Goal: Transaction & Acquisition: Purchase product/service

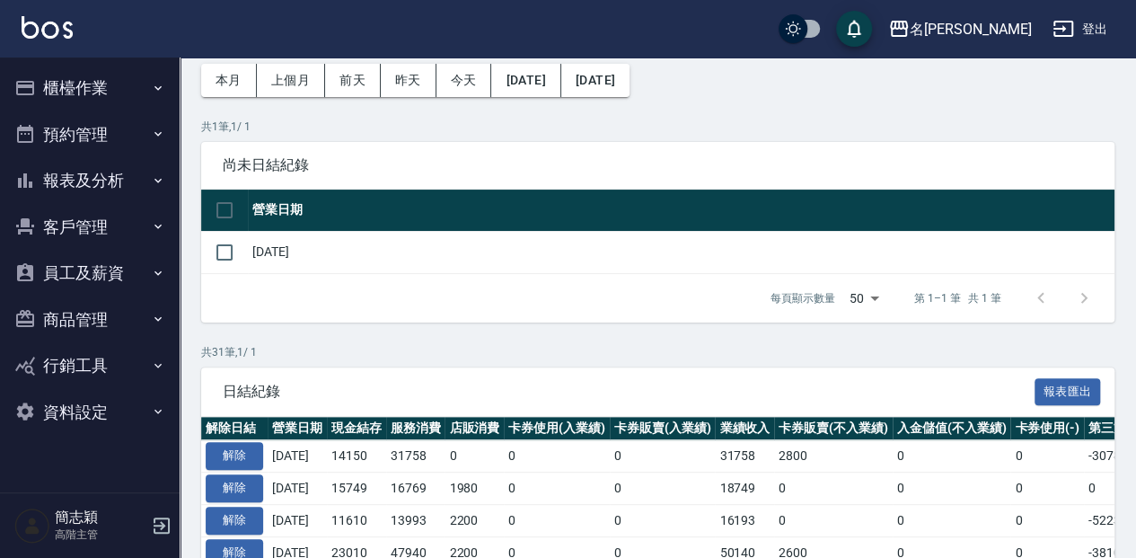
scroll to position [59, 0]
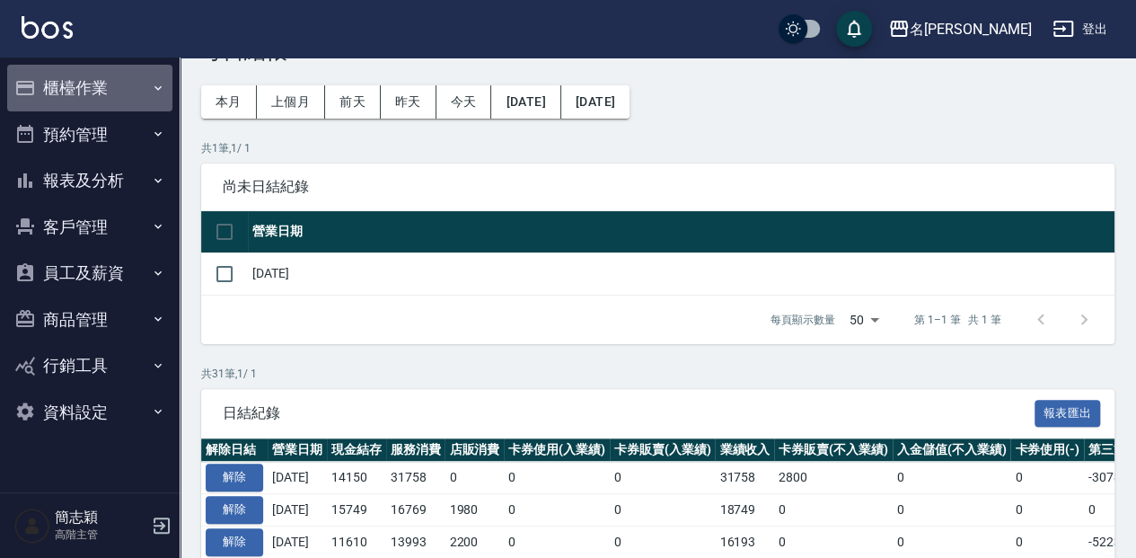
click at [96, 76] on button "櫃檯作業" at bounding box center [89, 88] width 165 height 47
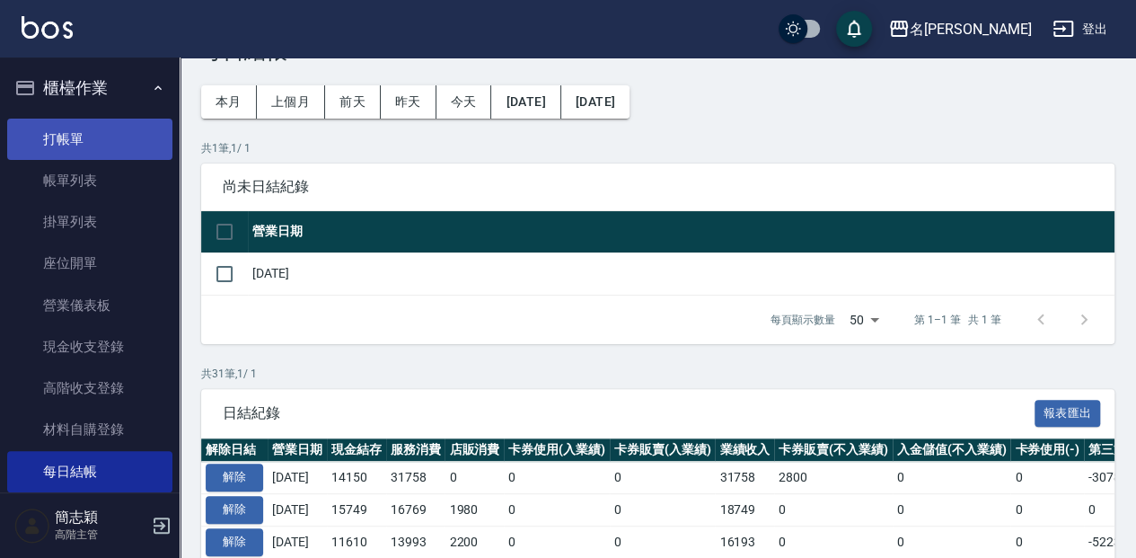
click at [101, 130] on link "打帳單" at bounding box center [89, 139] width 165 height 41
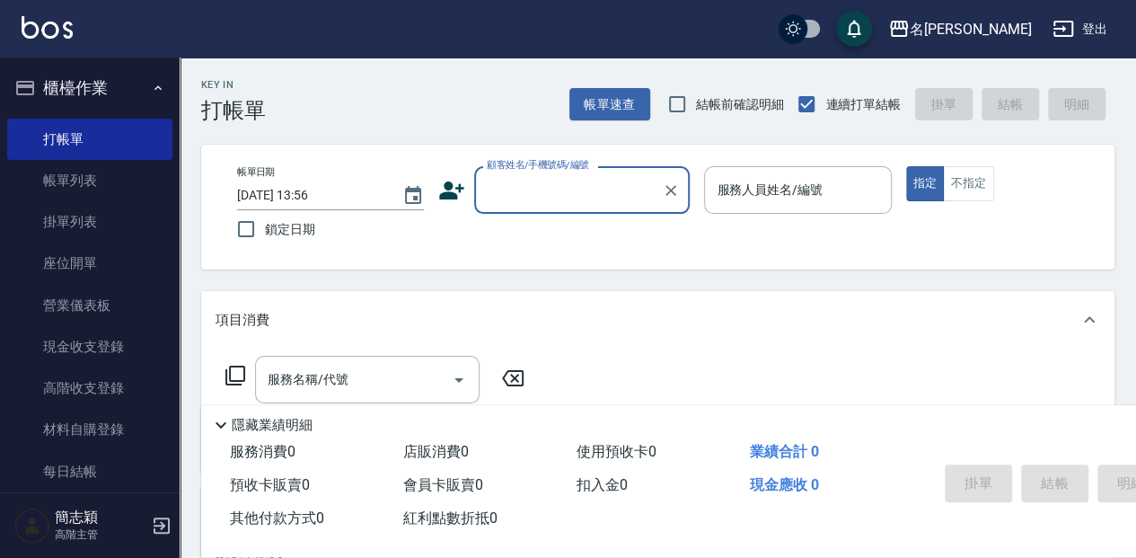
click at [496, 198] on input "顧客姓名/手機號碼/編號" at bounding box center [568, 189] width 172 height 31
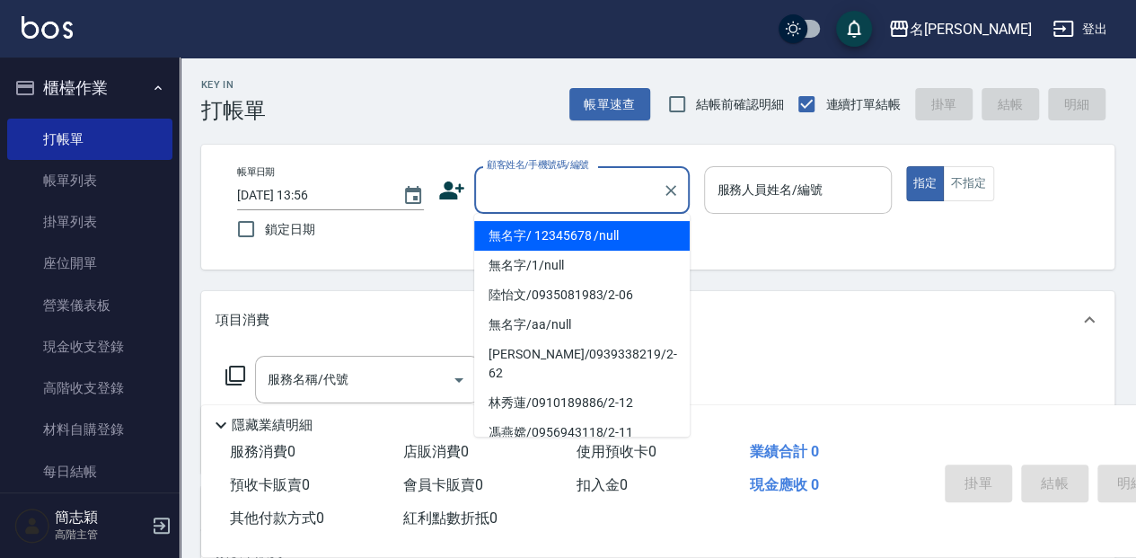
drag, startPoint x: 541, startPoint y: 231, endPoint x: 780, endPoint y: 213, distance: 240.4
click at [541, 230] on li "無名字/ 12345678 /null" at bounding box center [581, 236] width 215 height 30
type input "無名字/ 12345678 /null"
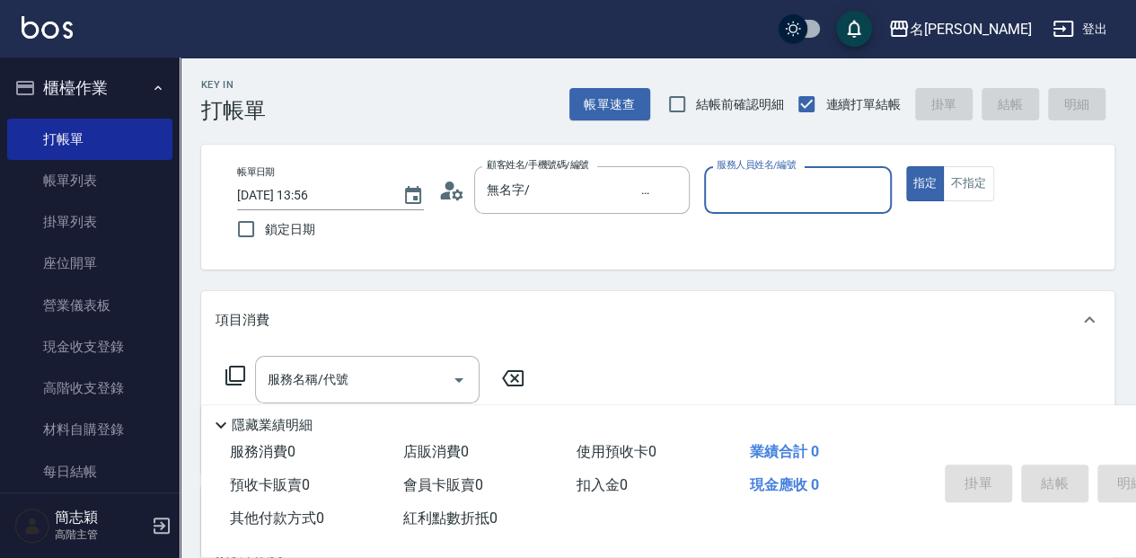
click at [788, 204] on input "服務人員姓名/編號" at bounding box center [797, 189] width 171 height 31
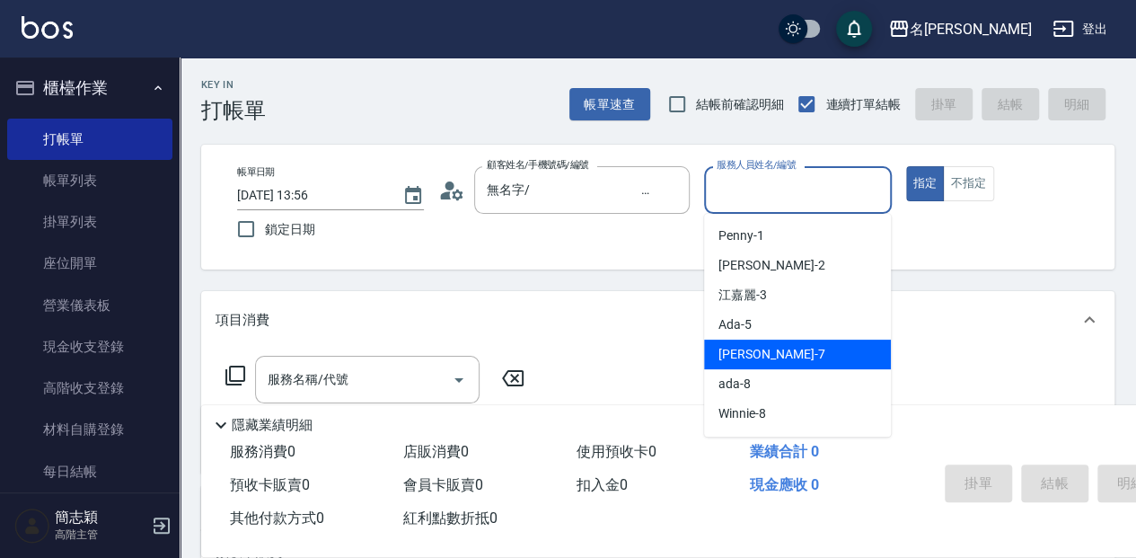
click at [797, 347] on div "[PERSON_NAME] -7" at bounding box center [797, 354] width 187 height 30
type input "[PERSON_NAME]-7"
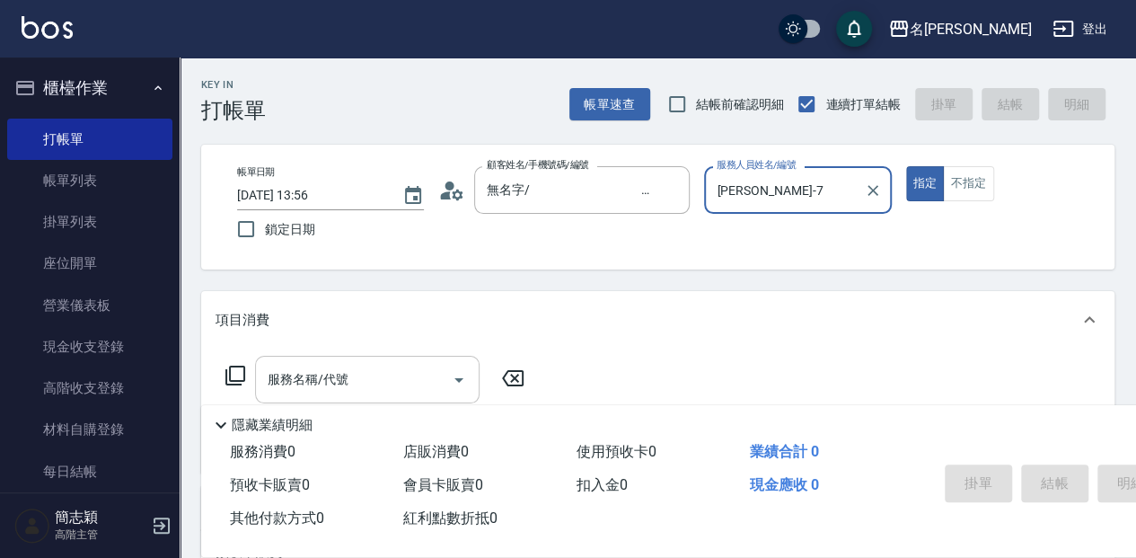
click at [338, 373] on div "服務名稱/代號 服務名稱/代號" at bounding box center [367, 380] width 224 height 48
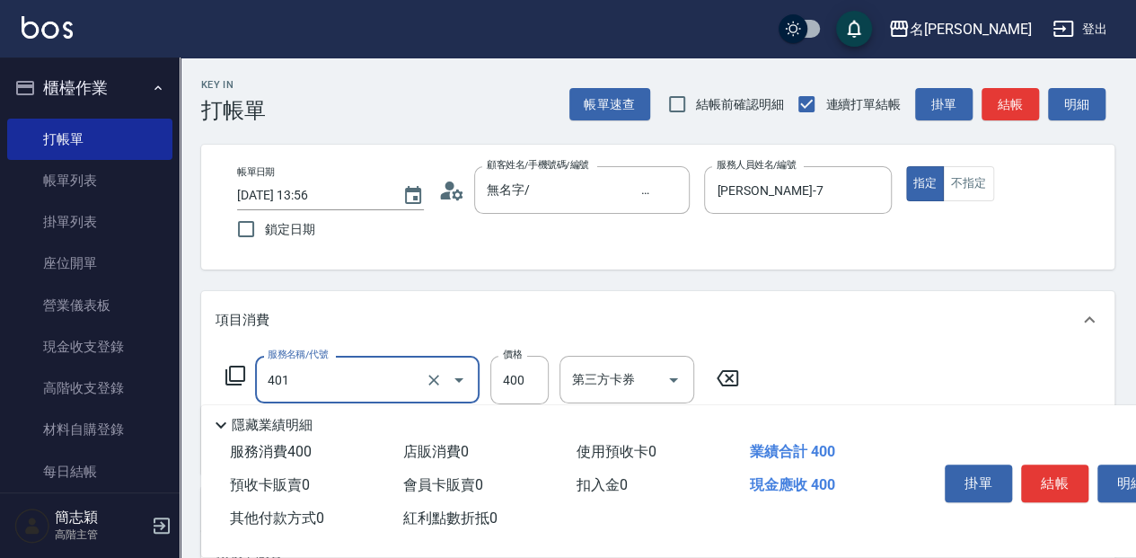
type input "剪髮(400)(401)"
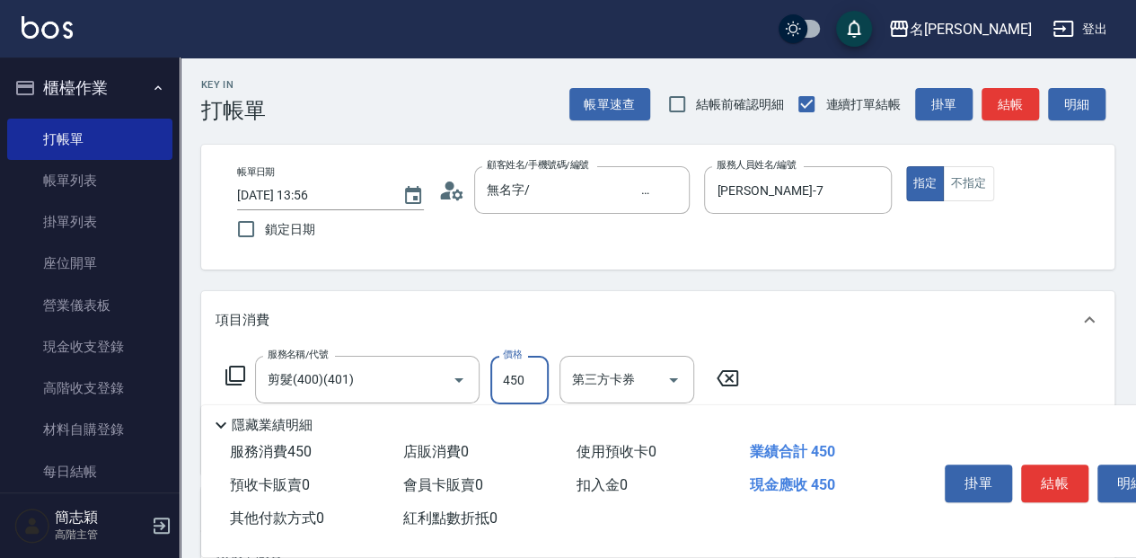
type input "450"
drag, startPoint x: 1060, startPoint y: 472, endPoint x: 1051, endPoint y: 458, distance: 16.5
click at [1060, 474] on button "結帳" at bounding box center [1054, 483] width 67 height 38
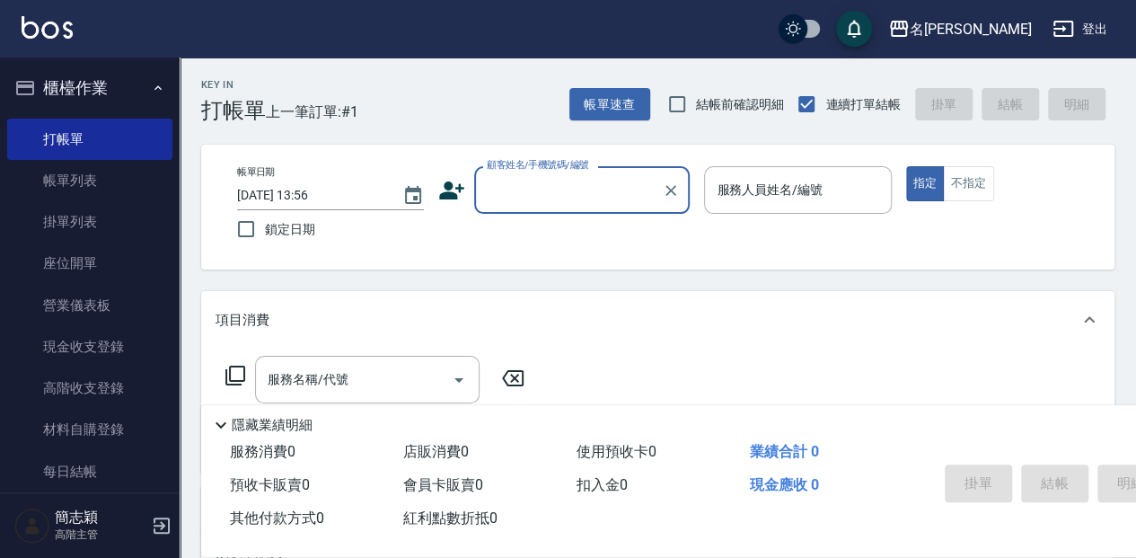
click at [538, 198] on input "顧客姓名/手機號碼/編號" at bounding box center [568, 189] width 172 height 31
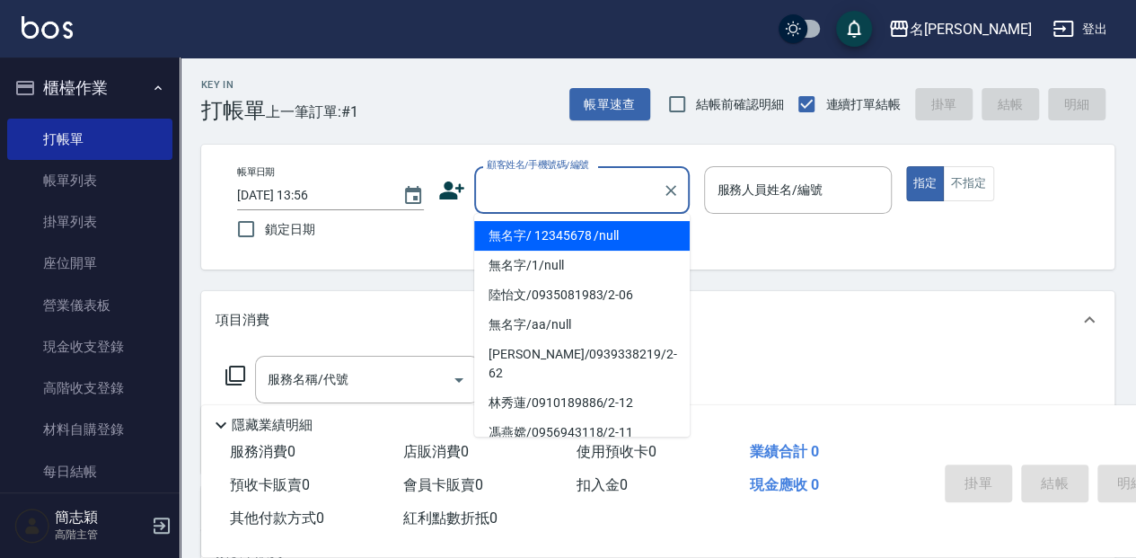
drag, startPoint x: 541, startPoint y: 230, endPoint x: 775, endPoint y: 222, distance: 233.6
click at [543, 230] on li "無名字/ 12345678 /null" at bounding box center [581, 236] width 215 height 30
type input "無名字/ 12345678 /null"
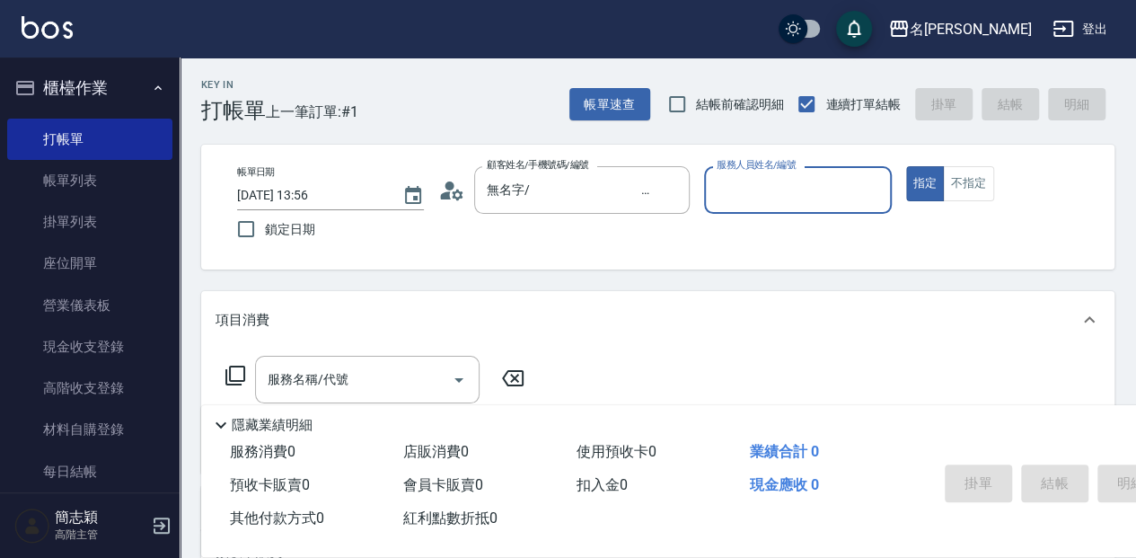
click at [783, 207] on div "服務人員姓名/編號" at bounding box center [797, 190] width 187 height 48
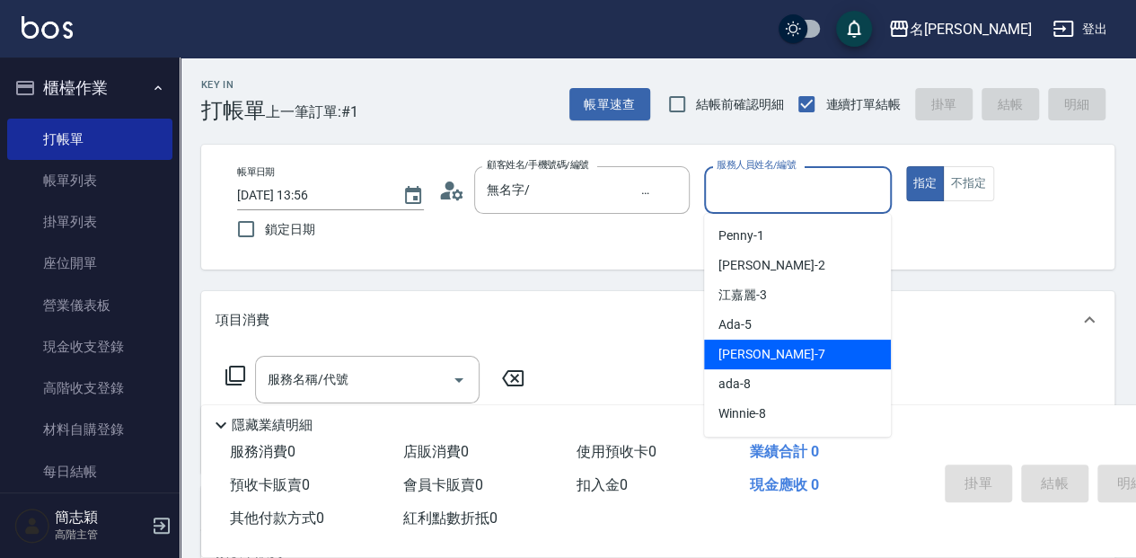
drag, startPoint x: 827, startPoint y: 350, endPoint x: 738, endPoint y: 343, distance: 89.2
click at [826, 351] on div "[PERSON_NAME] -7" at bounding box center [797, 354] width 187 height 30
type input "[PERSON_NAME]-7"
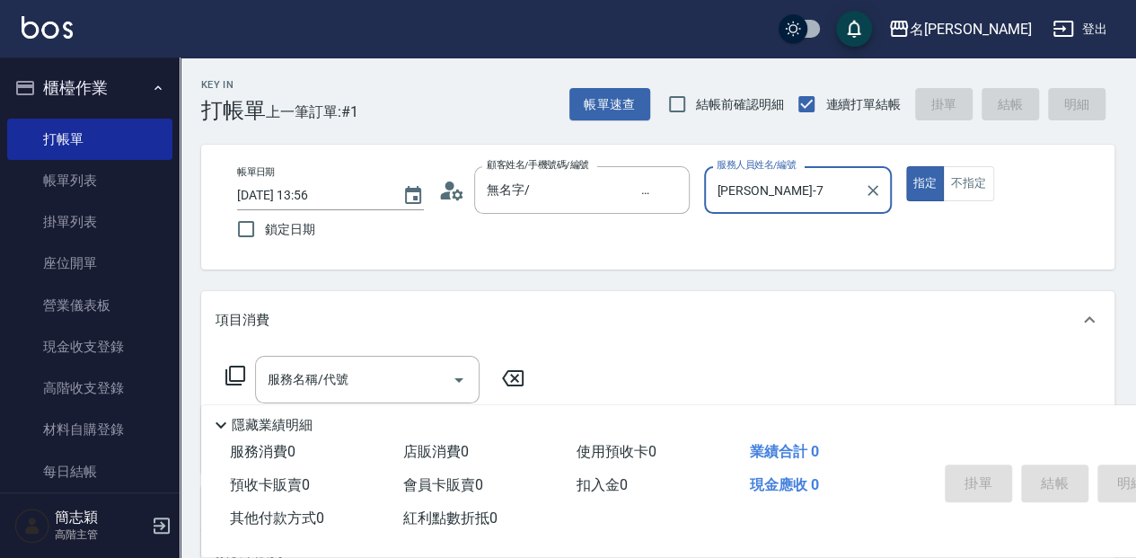
scroll to position [59, 0]
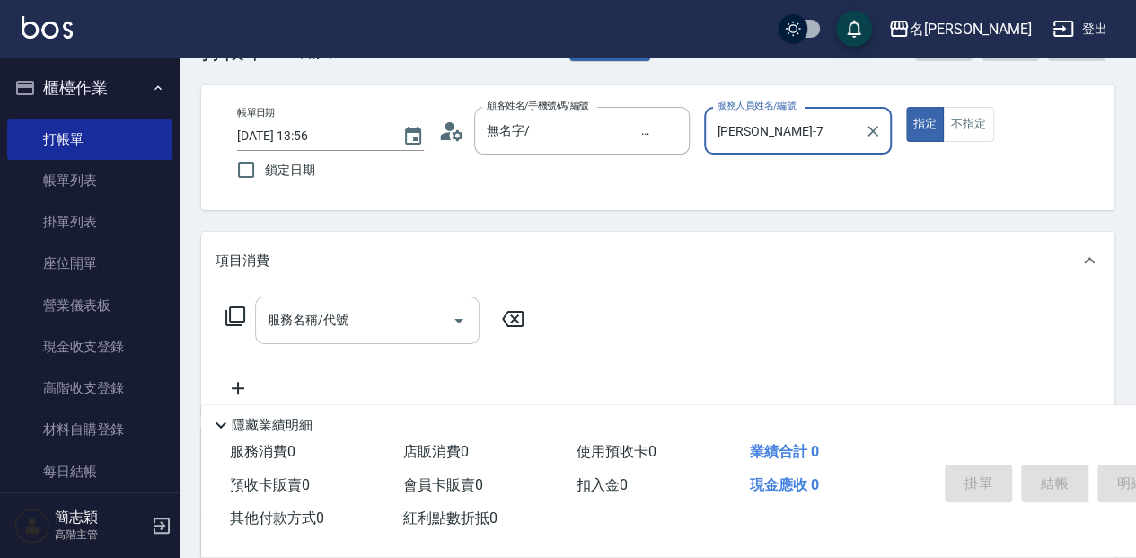
click at [354, 316] on input "服務名稱/代號" at bounding box center [353, 319] width 181 height 31
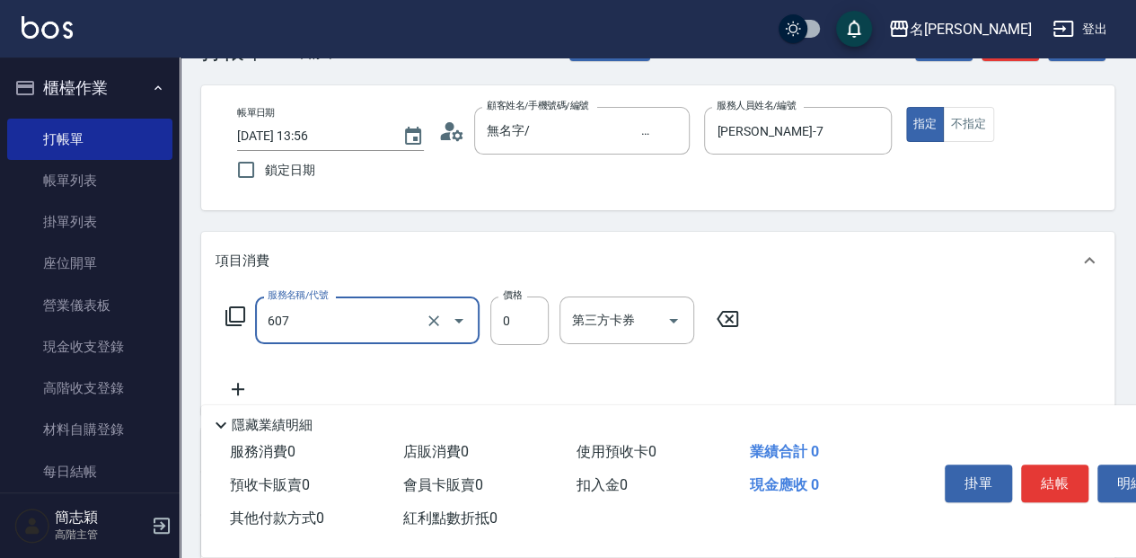
type input "魚子單次0(607)"
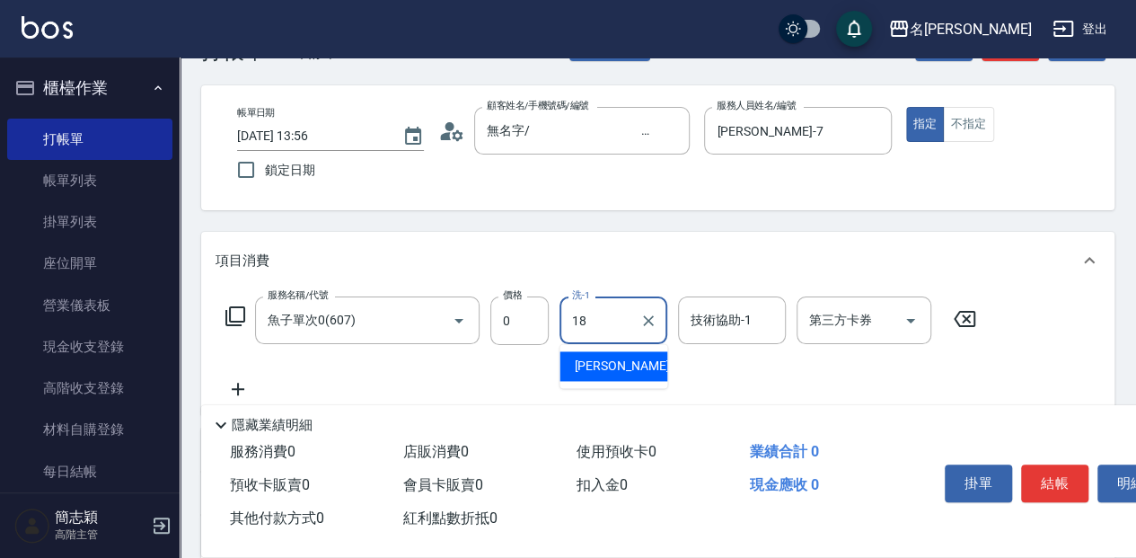
type input "[PERSON_NAME]-18"
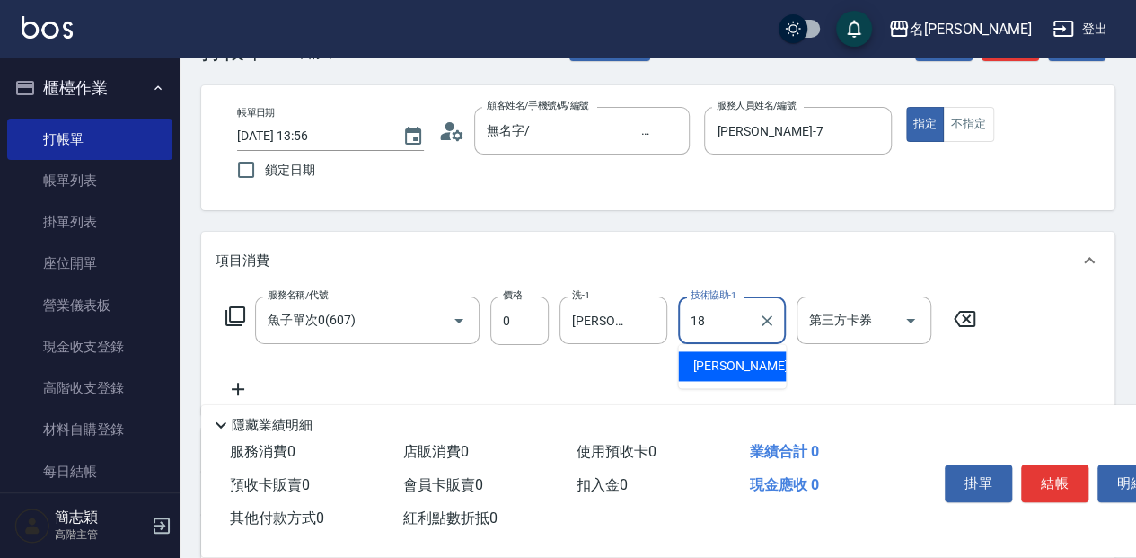
type input "[PERSON_NAME]-18"
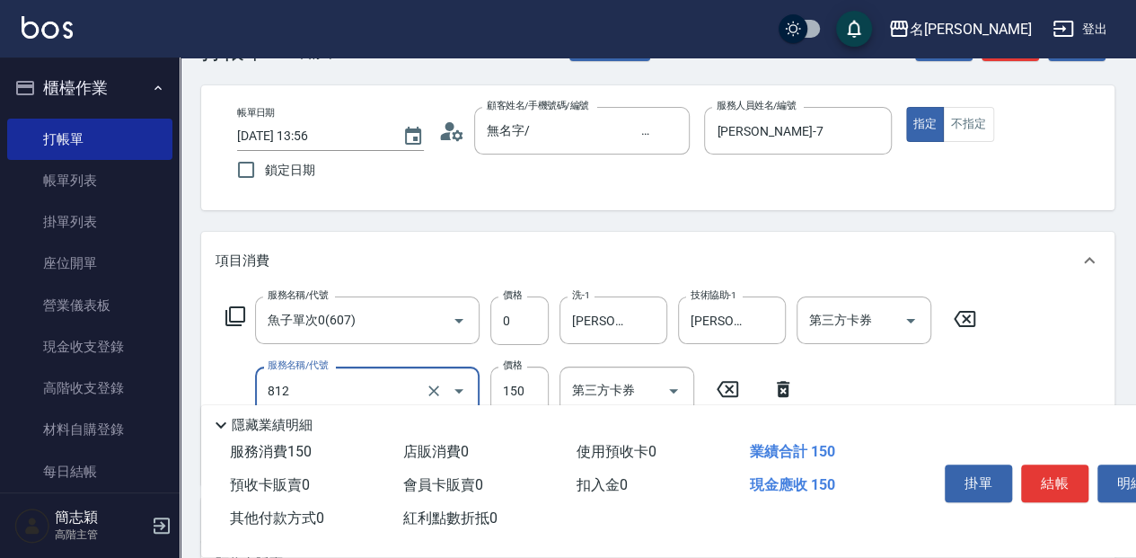
type input "單梳(812)"
type input "100"
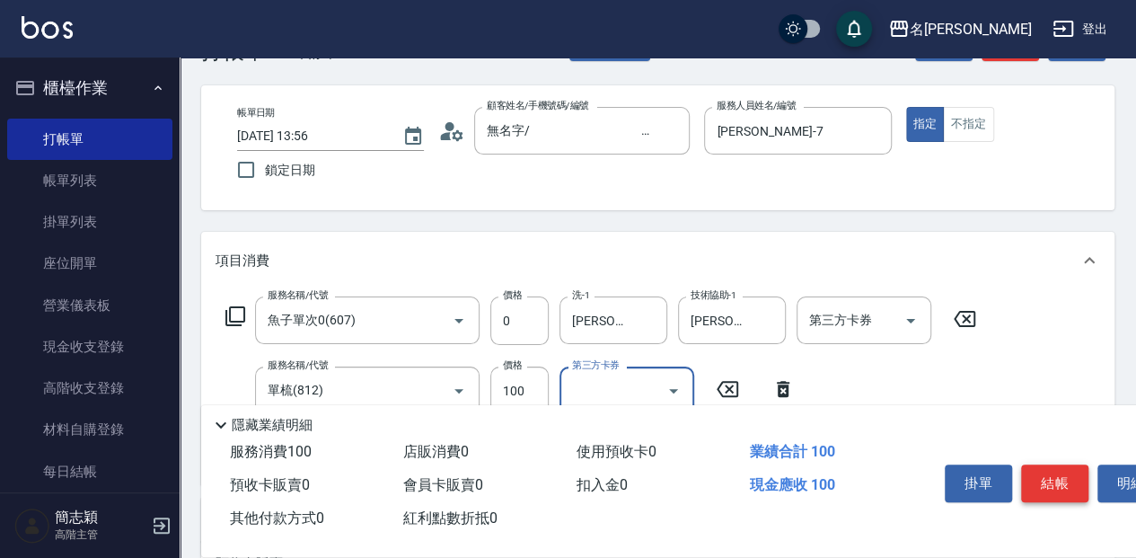
click at [1072, 466] on button "結帳" at bounding box center [1054, 483] width 67 height 38
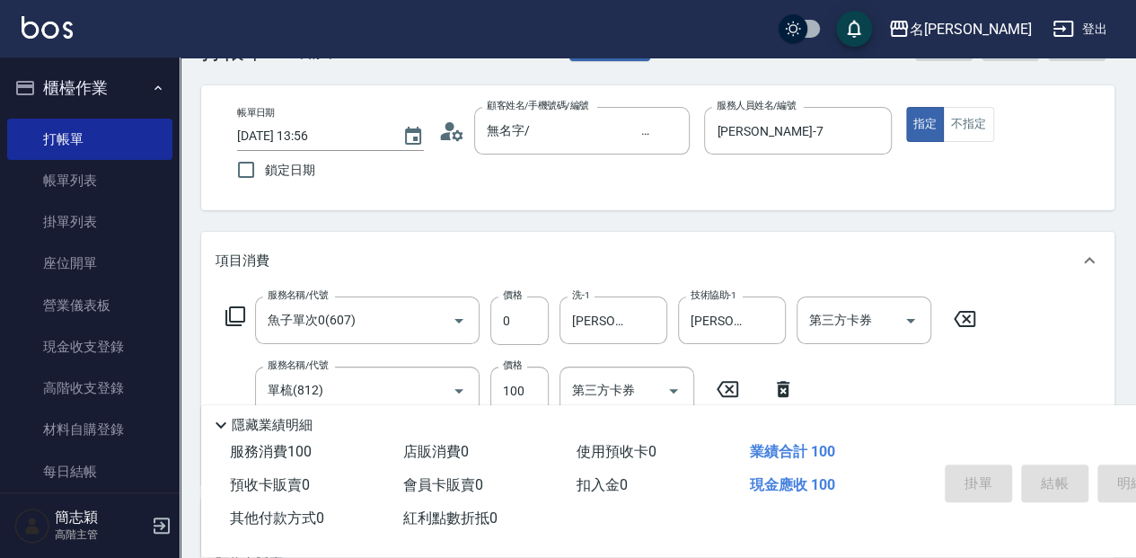
type input "[DATE] 13:57"
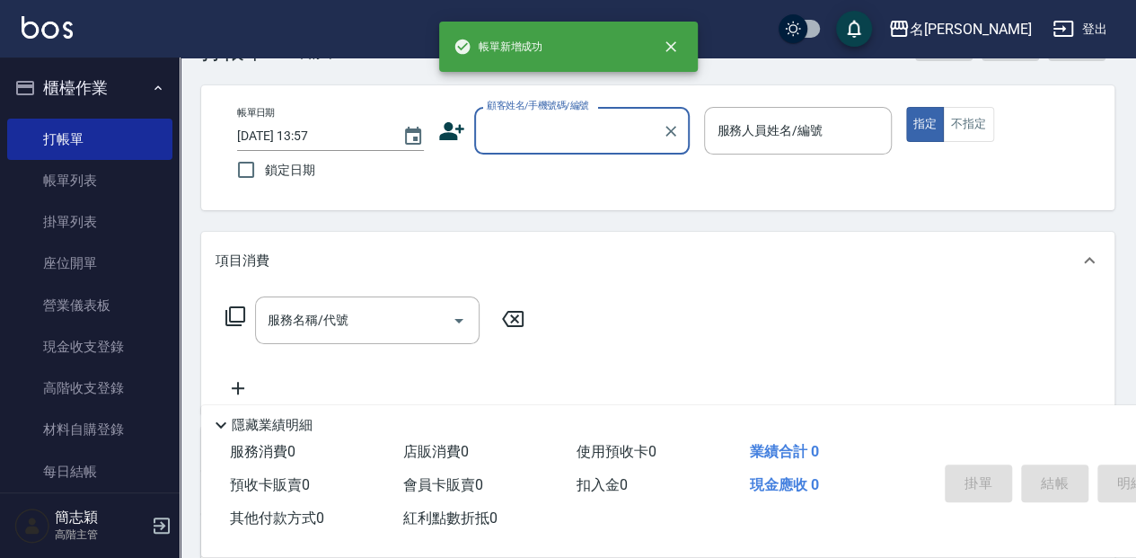
scroll to position [0, 0]
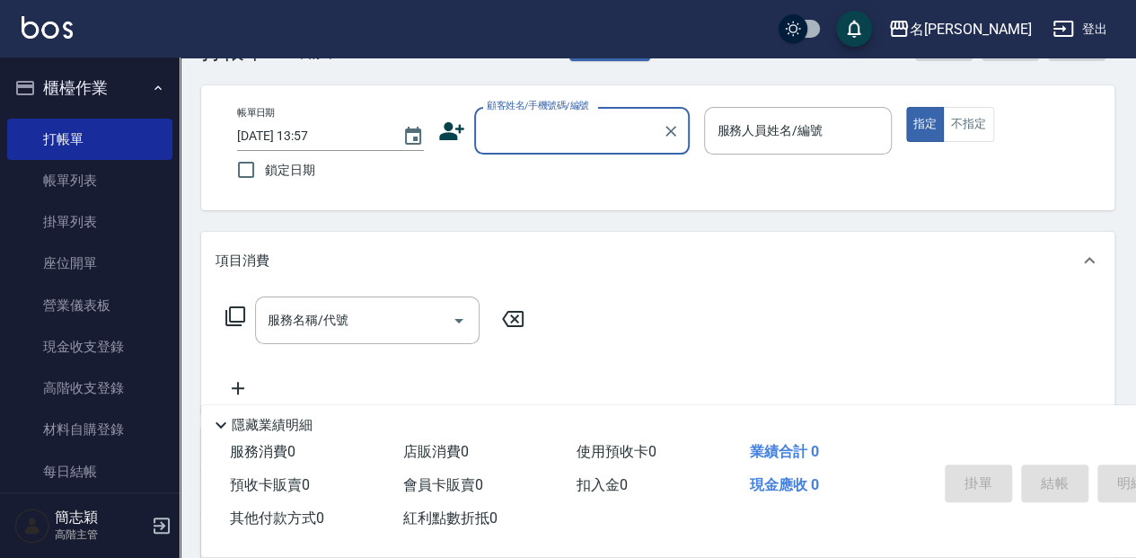
click at [506, 115] on input "顧客姓名/手機號碼/編號" at bounding box center [568, 130] width 172 height 31
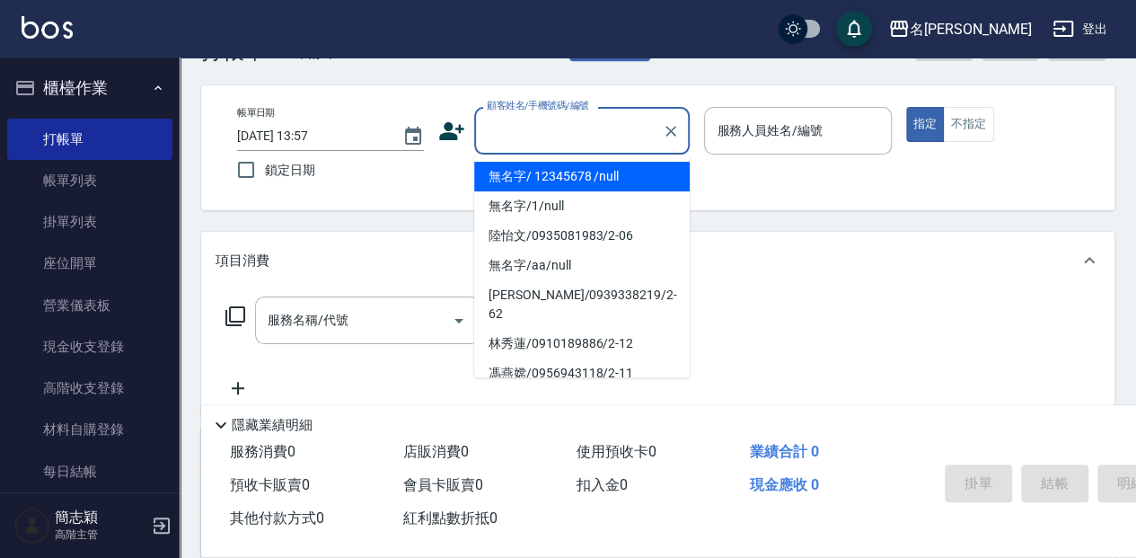
drag, startPoint x: 525, startPoint y: 174, endPoint x: 775, endPoint y: 133, distance: 253.0
click at [527, 173] on li "無名字/ 12345678 /null" at bounding box center [581, 177] width 215 height 30
type input "無名字/ 12345678 /null"
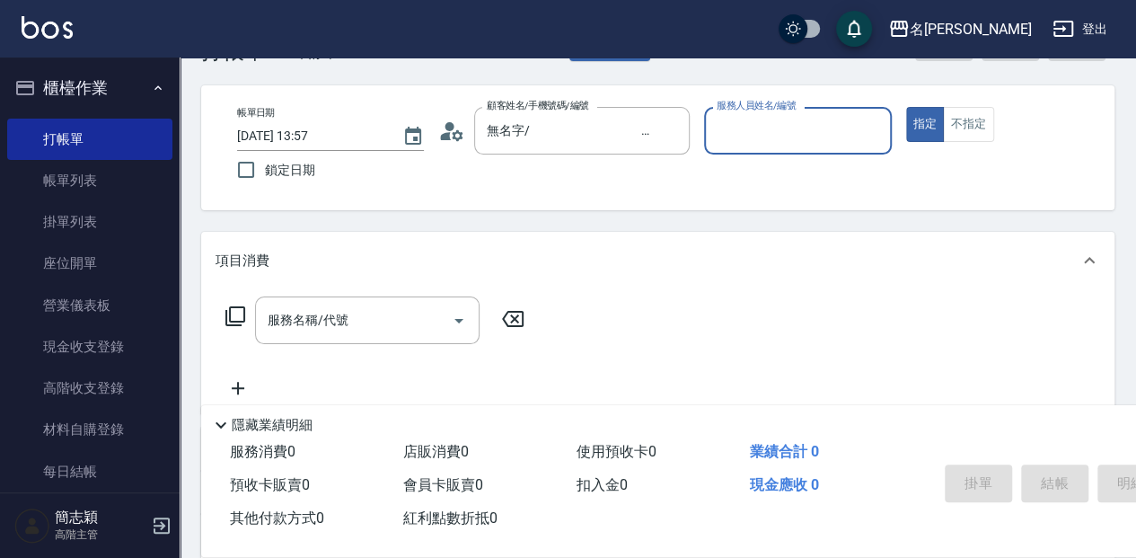
click at [783, 131] on input "服務人員姓名/編號" at bounding box center [797, 130] width 171 height 31
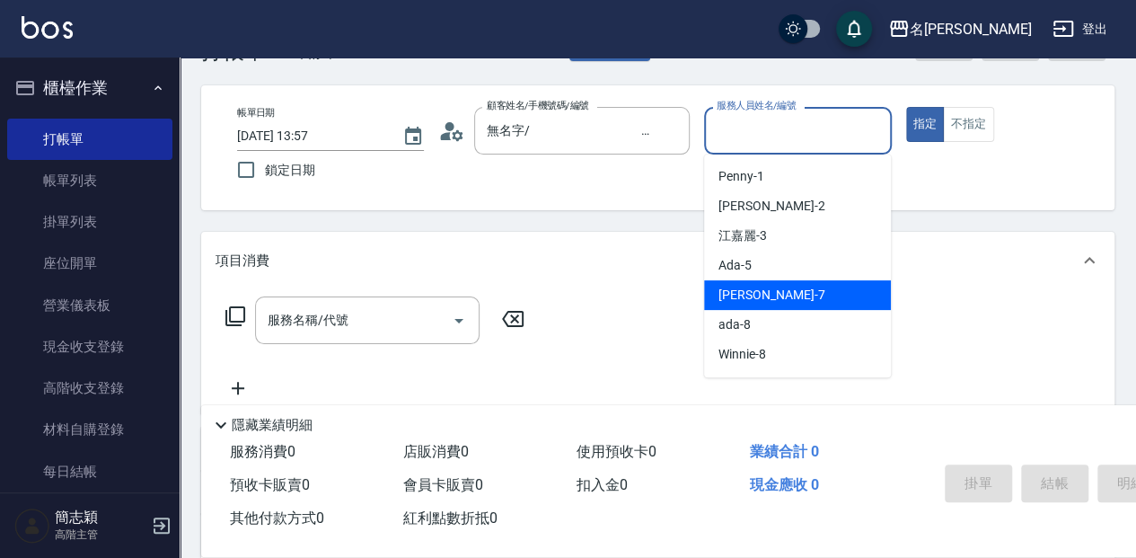
click at [785, 290] on div "[PERSON_NAME] -7" at bounding box center [797, 295] width 187 height 30
type input "[PERSON_NAME]-7"
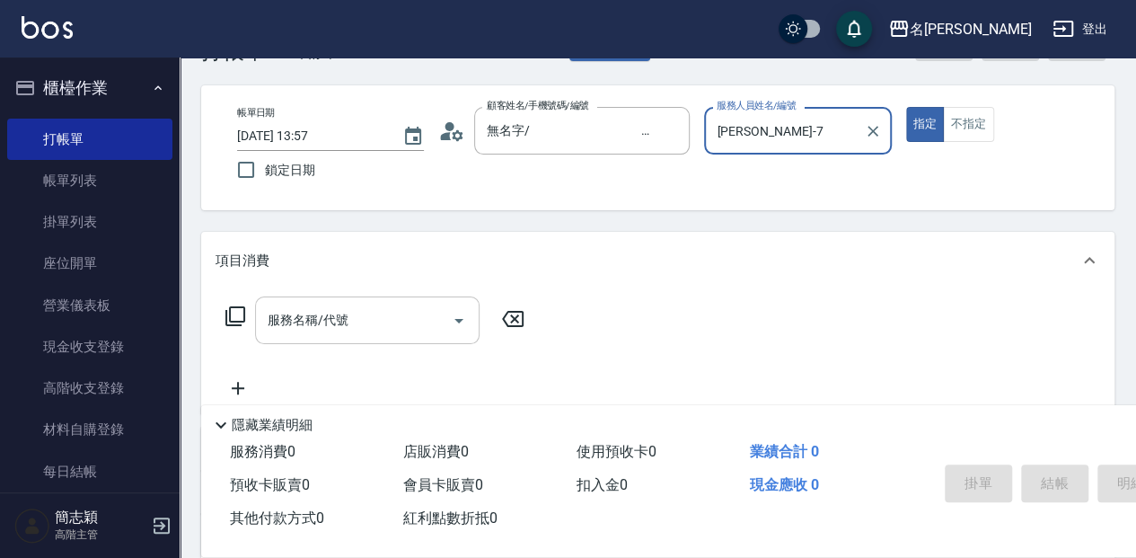
click at [327, 322] on input "服務名稱/代號" at bounding box center [353, 319] width 181 height 31
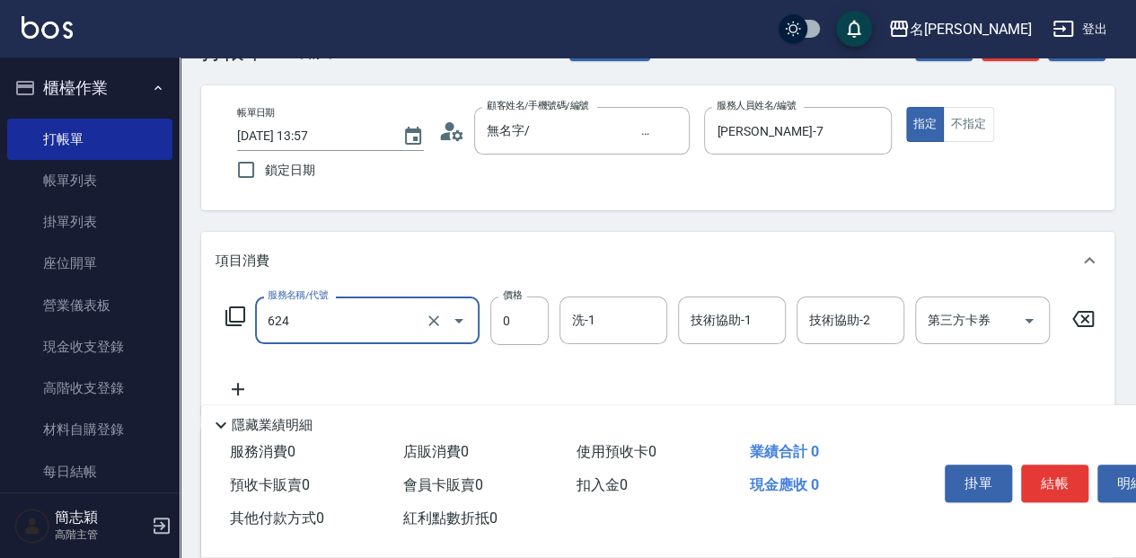
type input "醫學單次0(624)"
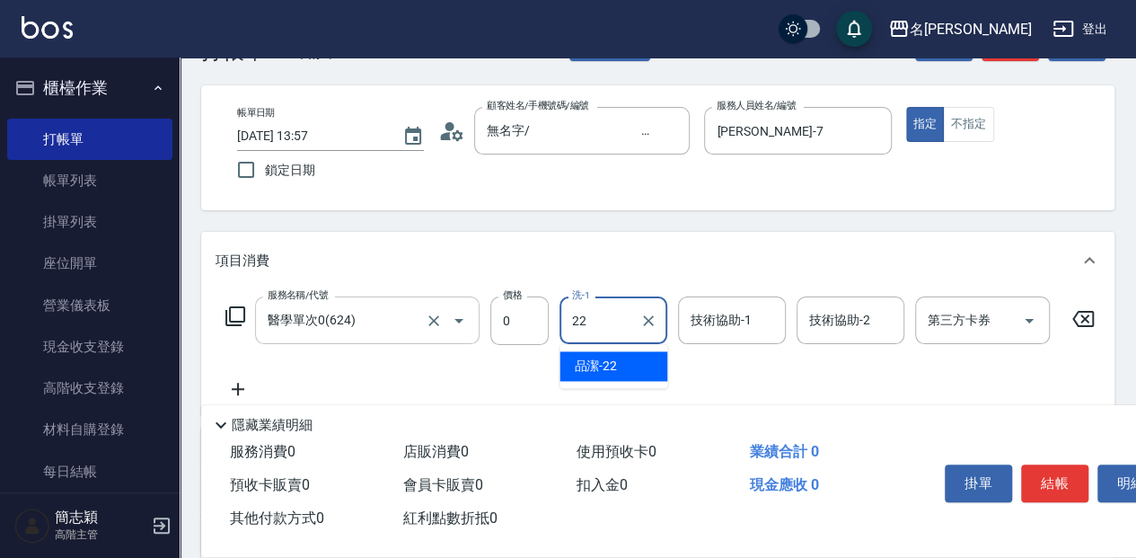
type input "品潔-22"
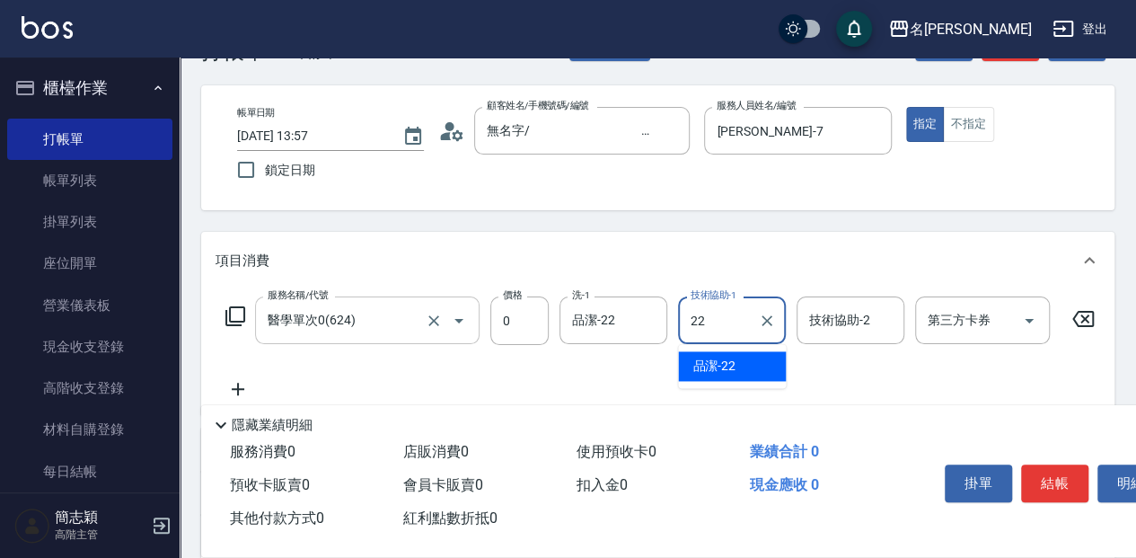
type input "品潔-22"
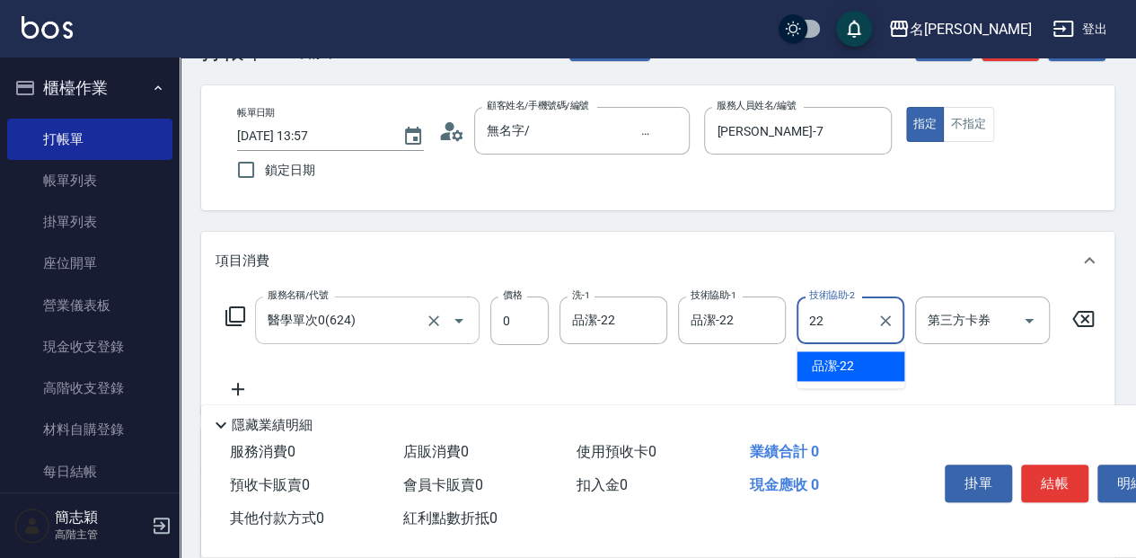
type input "品潔-22"
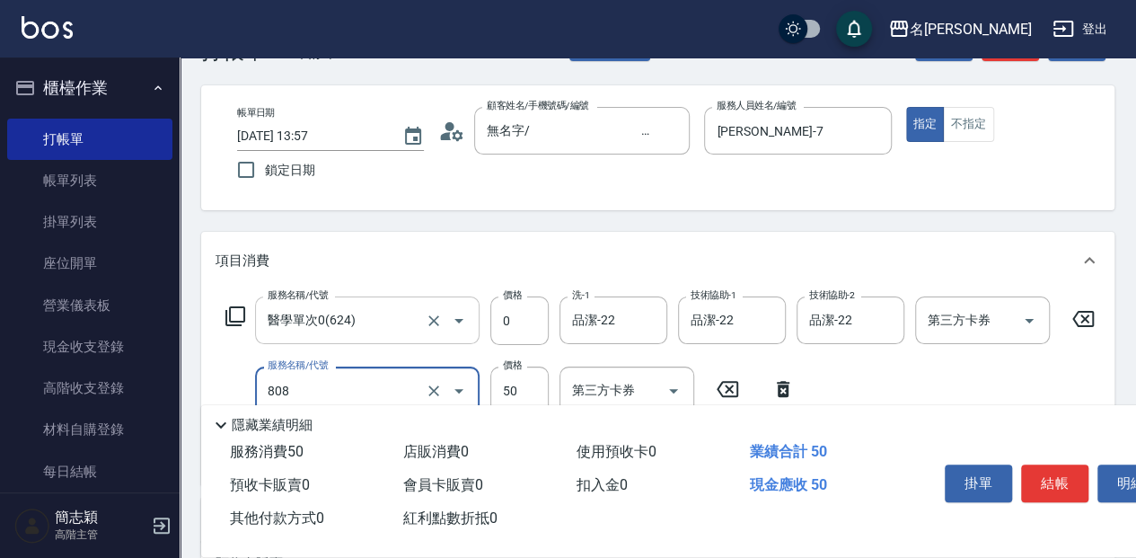
type input "活綠激素[50](808)"
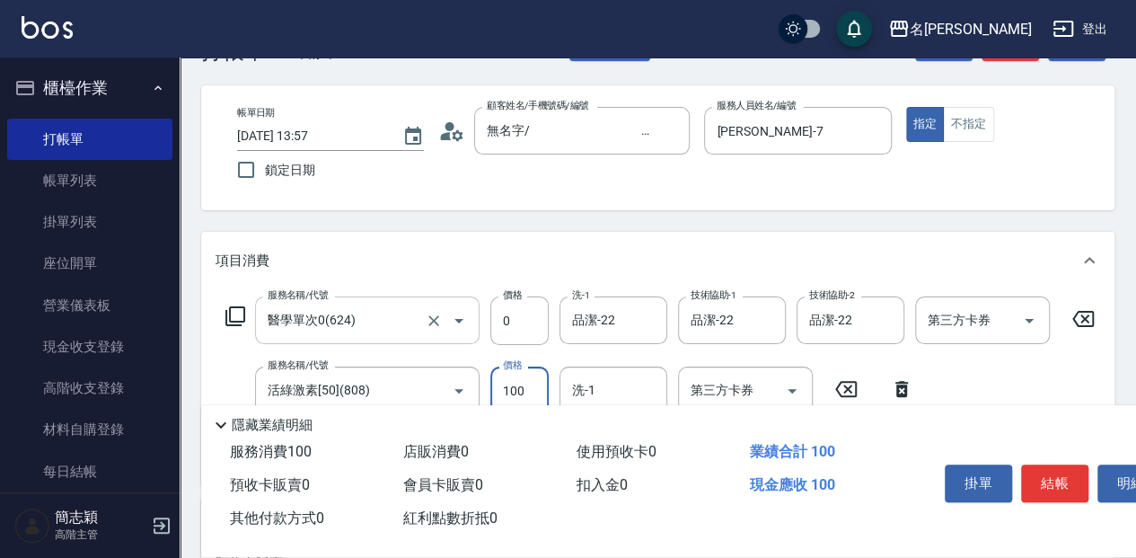
type input "100"
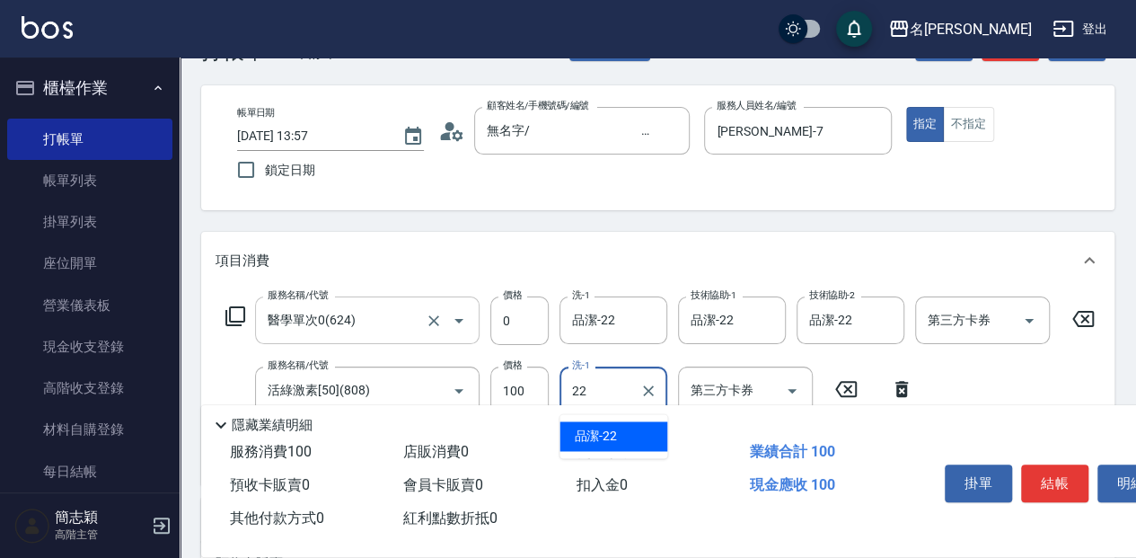
type input "品潔-22"
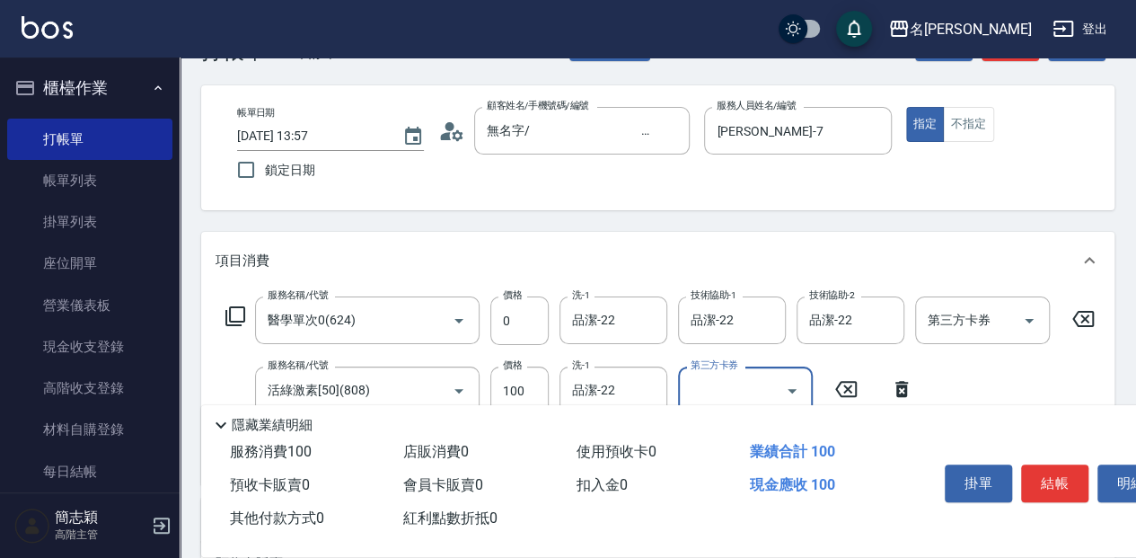
click at [1048, 472] on button "結帳" at bounding box center [1054, 483] width 67 height 38
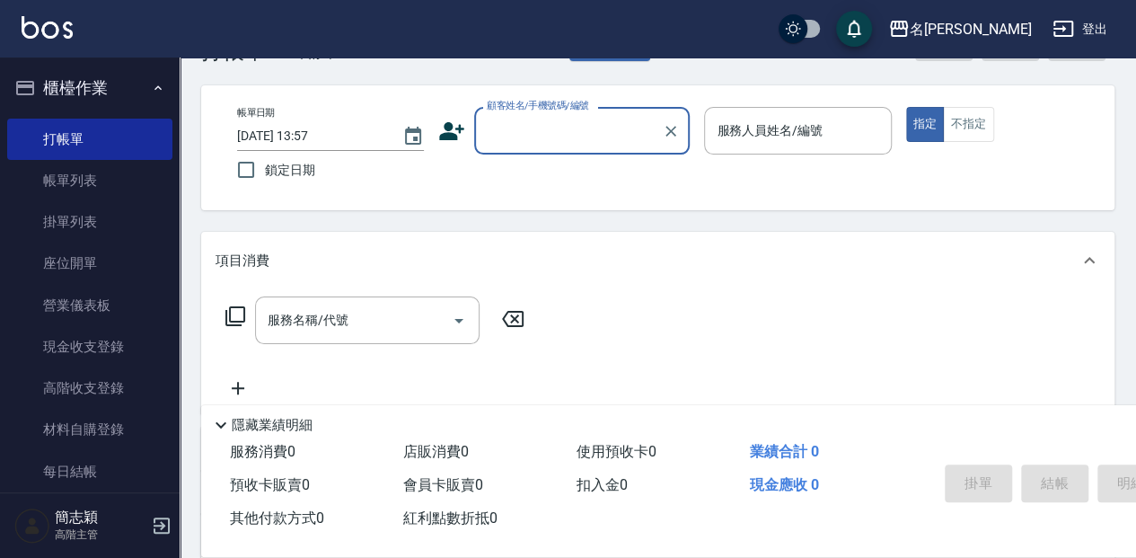
click at [525, 128] on input "顧客姓名/手機號碼/編號" at bounding box center [568, 130] width 172 height 31
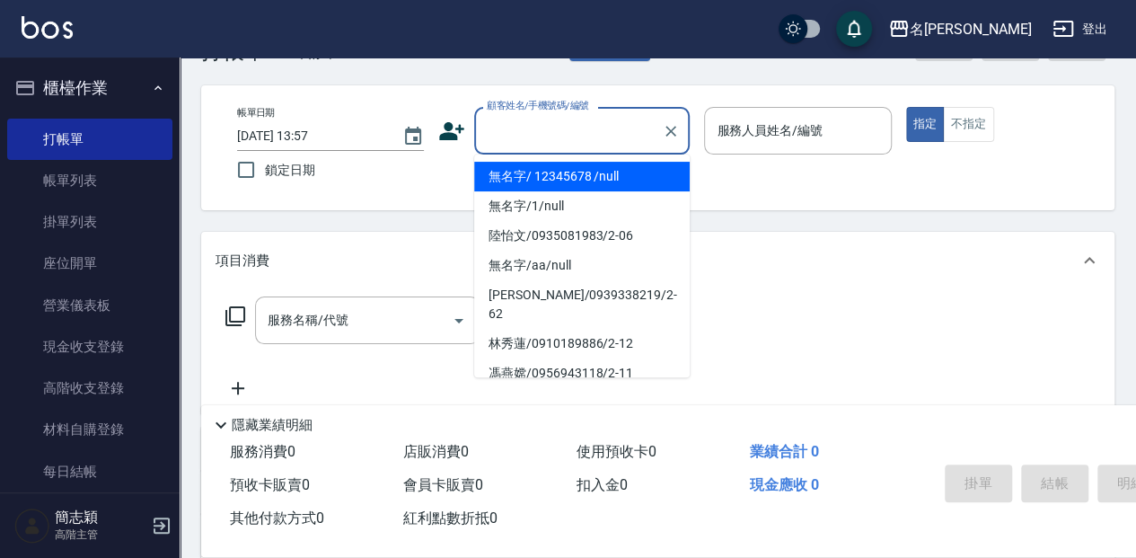
drag, startPoint x: 632, startPoint y: 171, endPoint x: 735, endPoint y: 137, distance: 108.7
click at [632, 171] on li "無名字/ 12345678 /null" at bounding box center [581, 177] width 215 height 30
type input "無名字/ 12345678 /null"
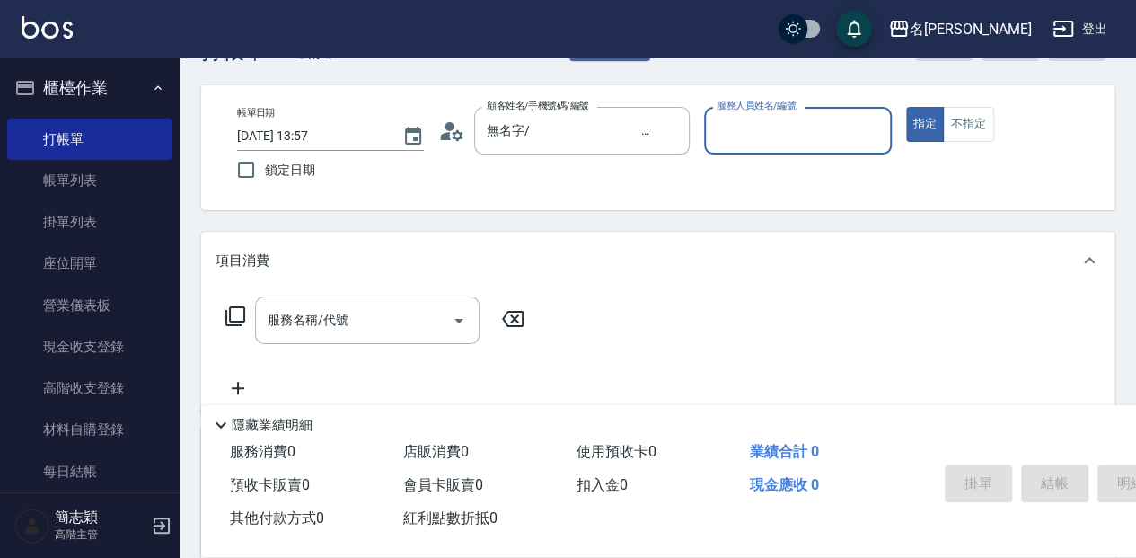
click at [749, 142] on input "服務人員姓名/編號" at bounding box center [797, 130] width 171 height 31
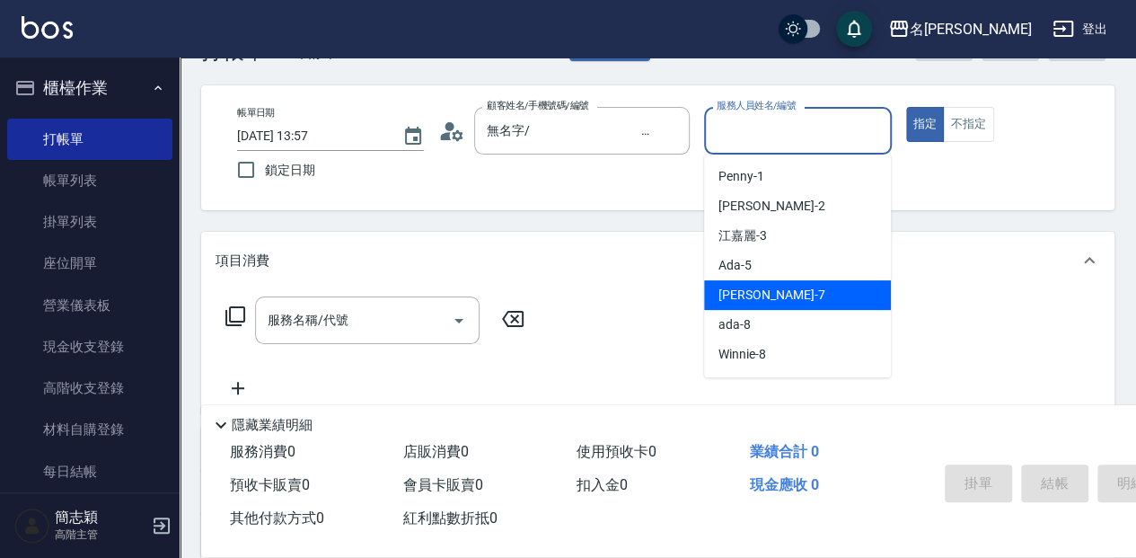
click at [792, 289] on div "[PERSON_NAME] -7" at bounding box center [797, 295] width 187 height 30
type input "[PERSON_NAME]-7"
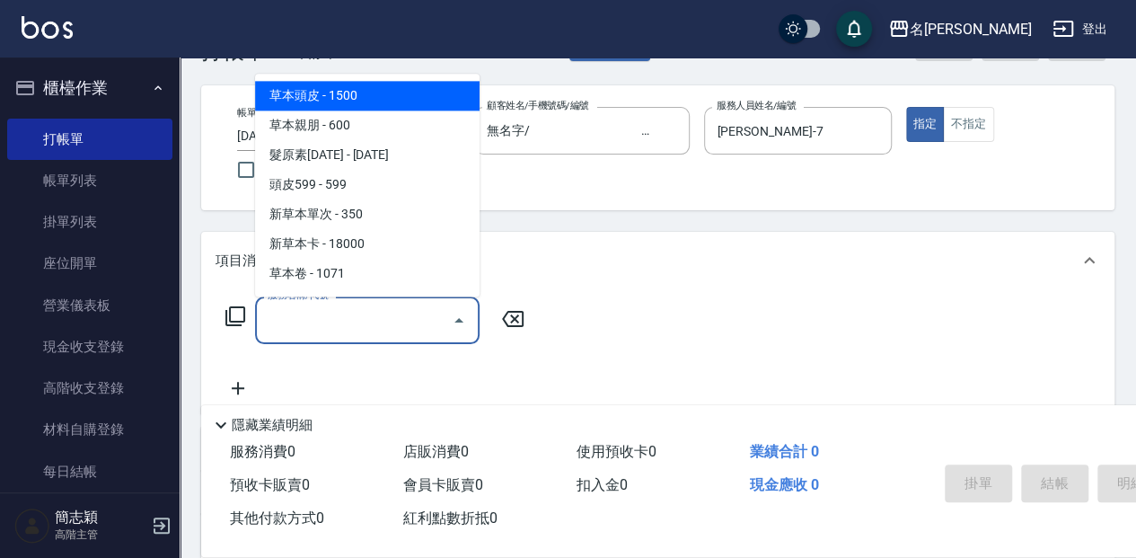
drag, startPoint x: 411, startPoint y: 321, endPoint x: 857, endPoint y: 282, distance: 447.1
click at [412, 321] on input "服務名稱/代號" at bounding box center [353, 319] width 181 height 31
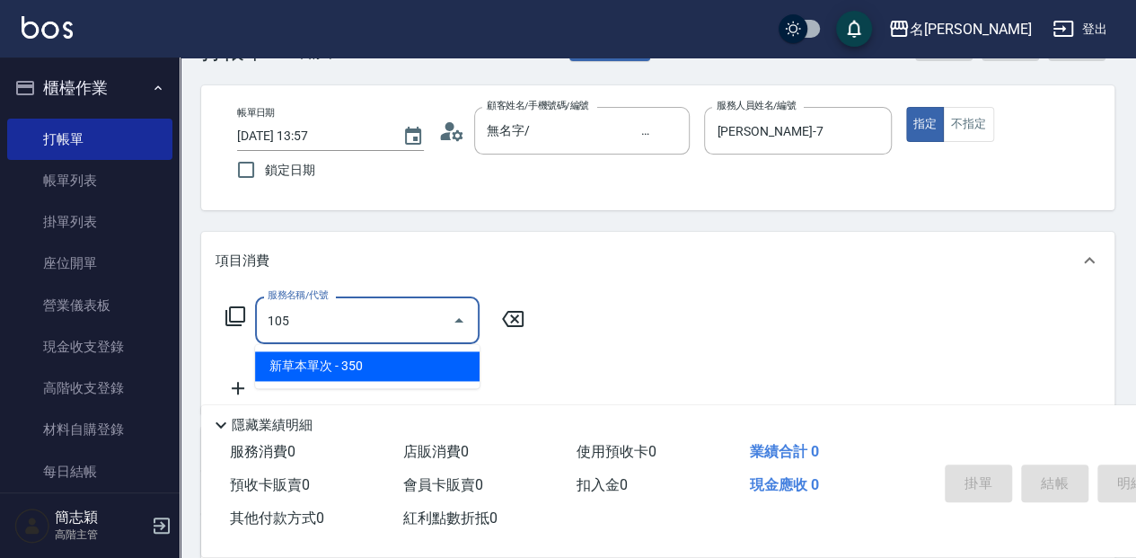
type input "新草本單次(105)"
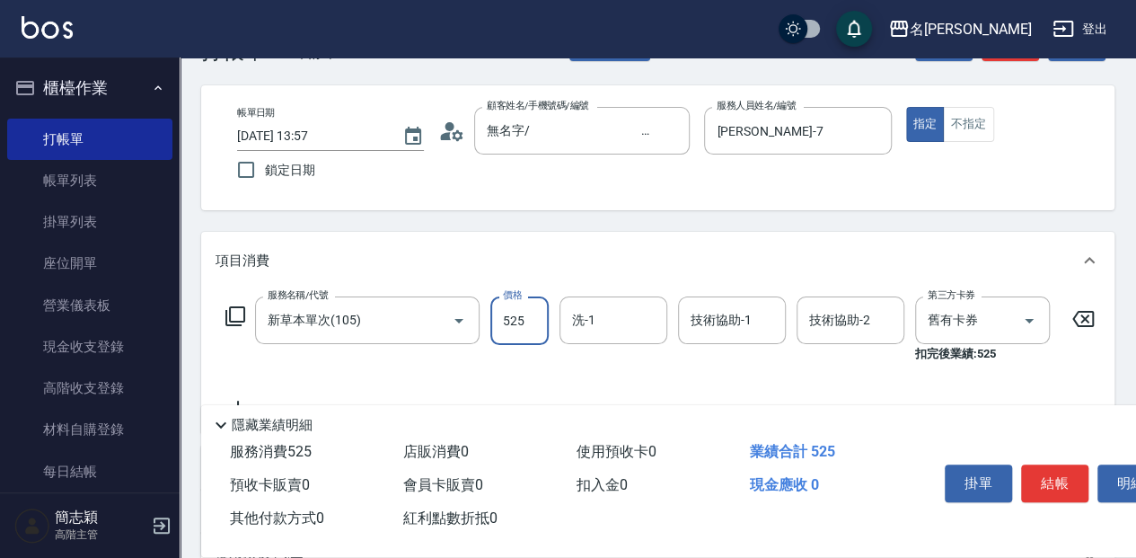
type input "525"
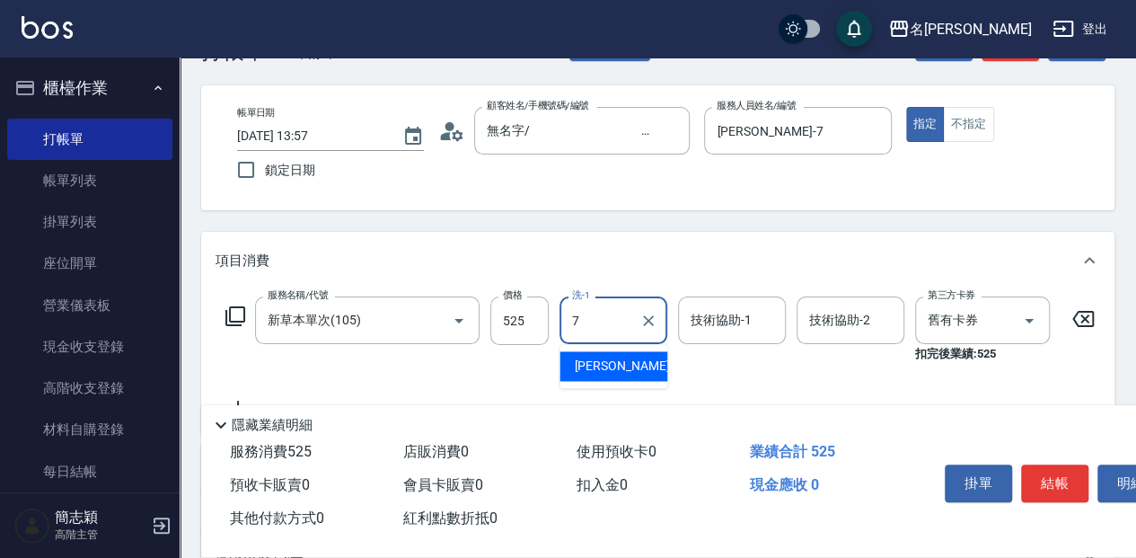
type input "[PERSON_NAME]-7"
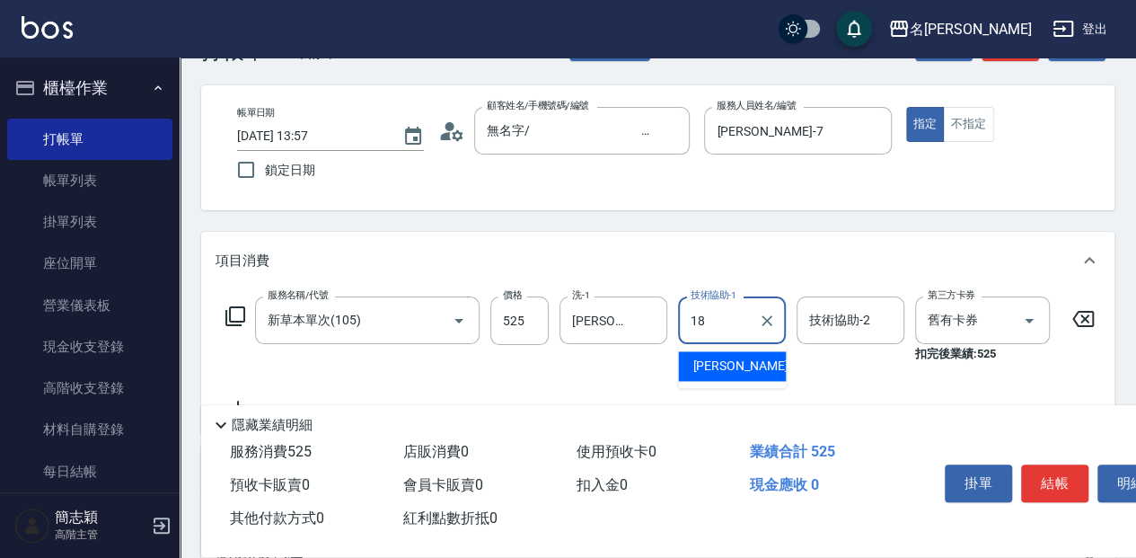
type input "[PERSON_NAME]-18"
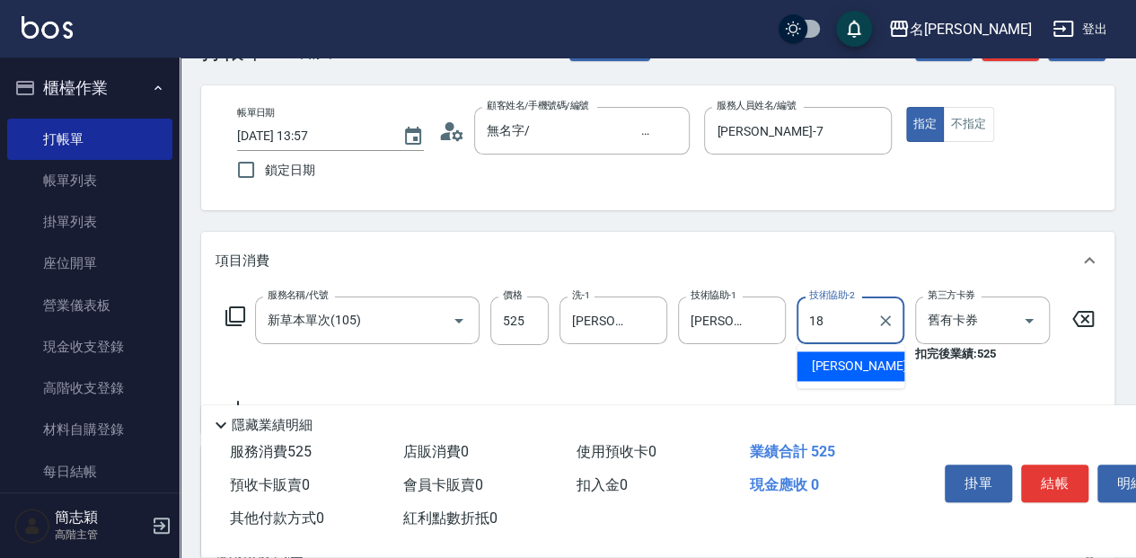
type input "[PERSON_NAME]-18"
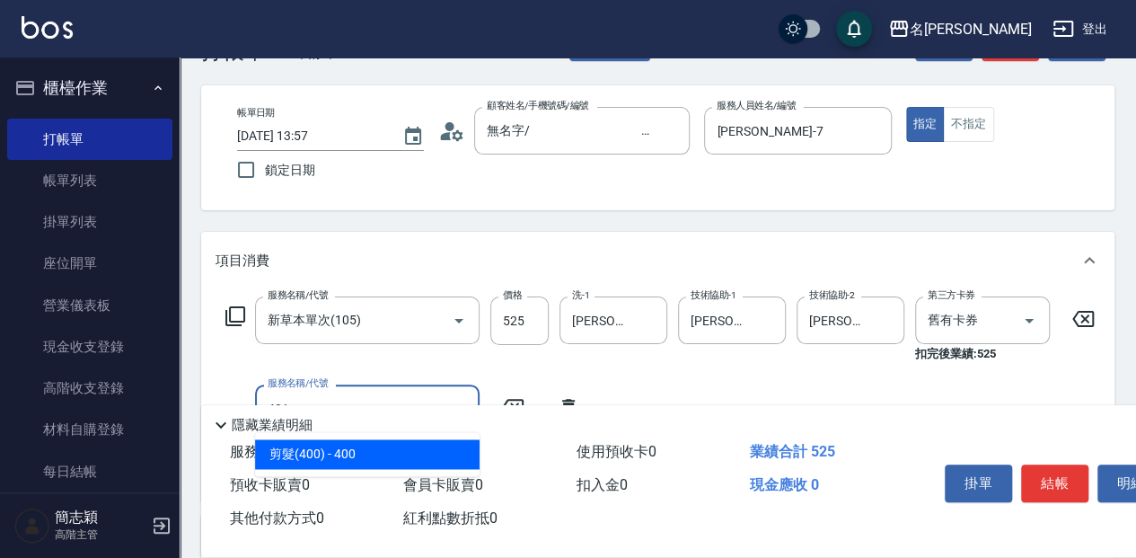
type input "剪髮(400)(401)"
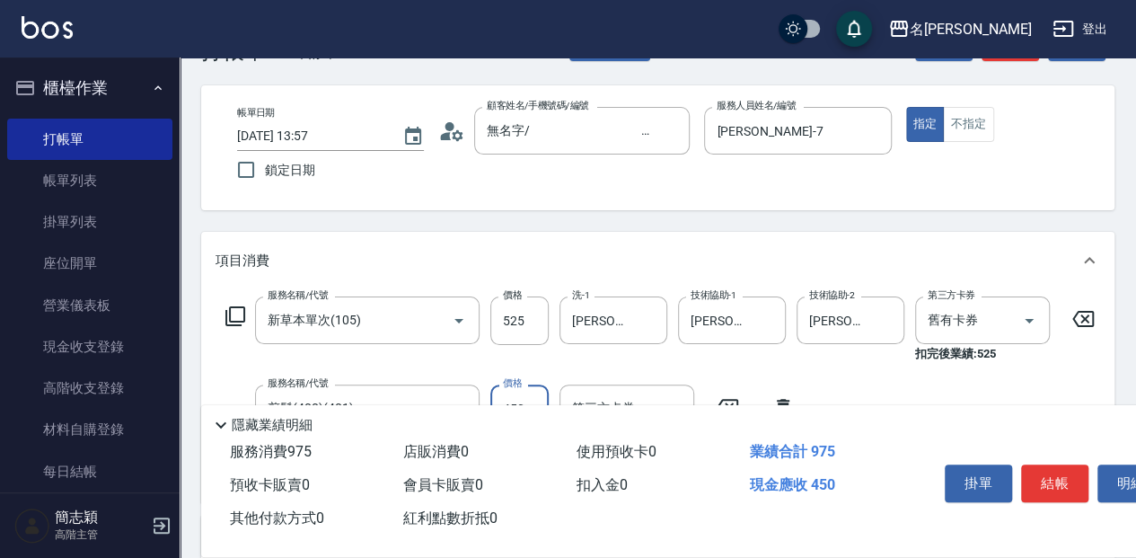
type input "450"
click at [1051, 487] on button "結帳" at bounding box center [1054, 483] width 67 height 38
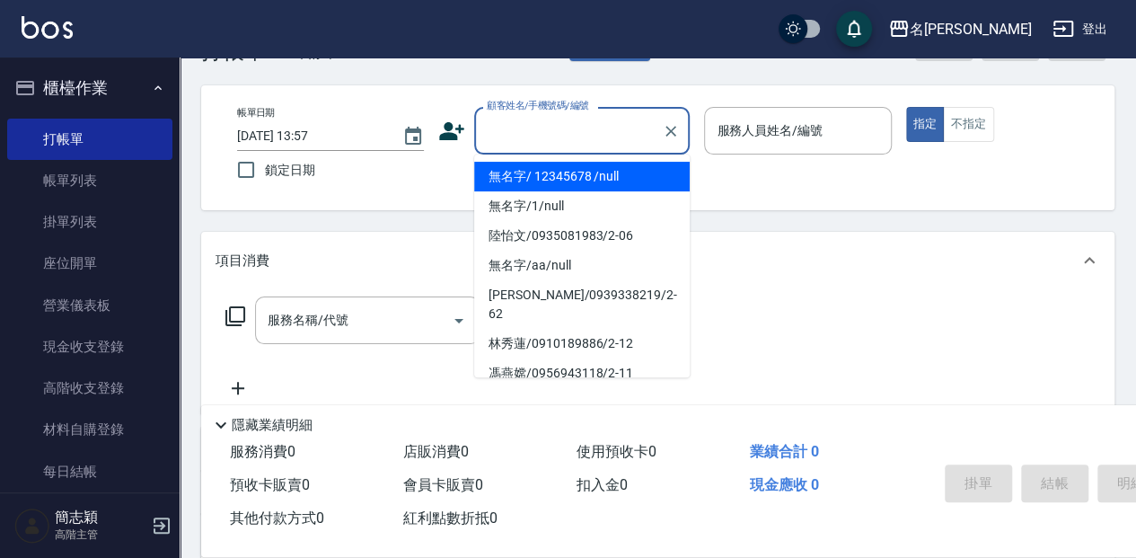
click at [515, 139] on input "顧客姓名/手機號碼/編號" at bounding box center [568, 130] width 172 height 31
click at [530, 172] on li "無名字/ 12345678 /null" at bounding box center [581, 177] width 215 height 30
type input "無名字/ 12345678 /null"
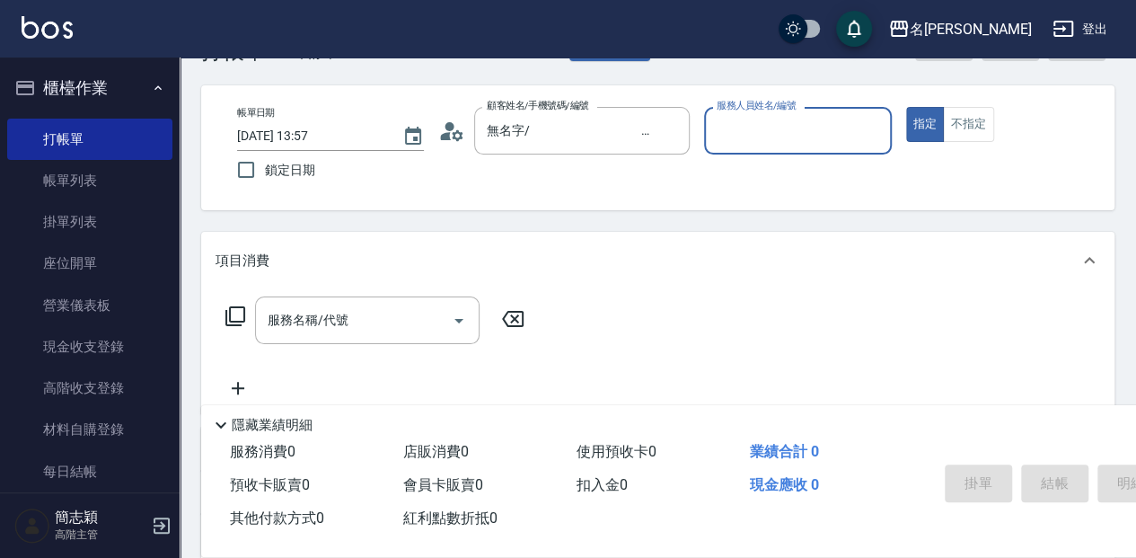
click at [729, 133] on input "服務人員姓名/編號" at bounding box center [797, 130] width 171 height 31
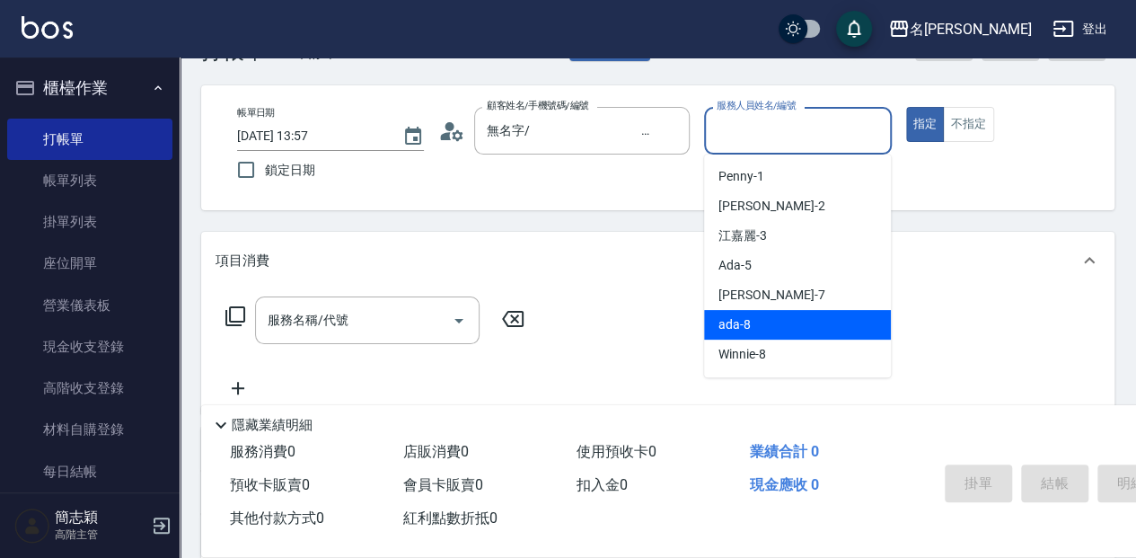
click at [769, 317] on div "ada -8" at bounding box center [797, 325] width 187 height 30
type input "ada-8"
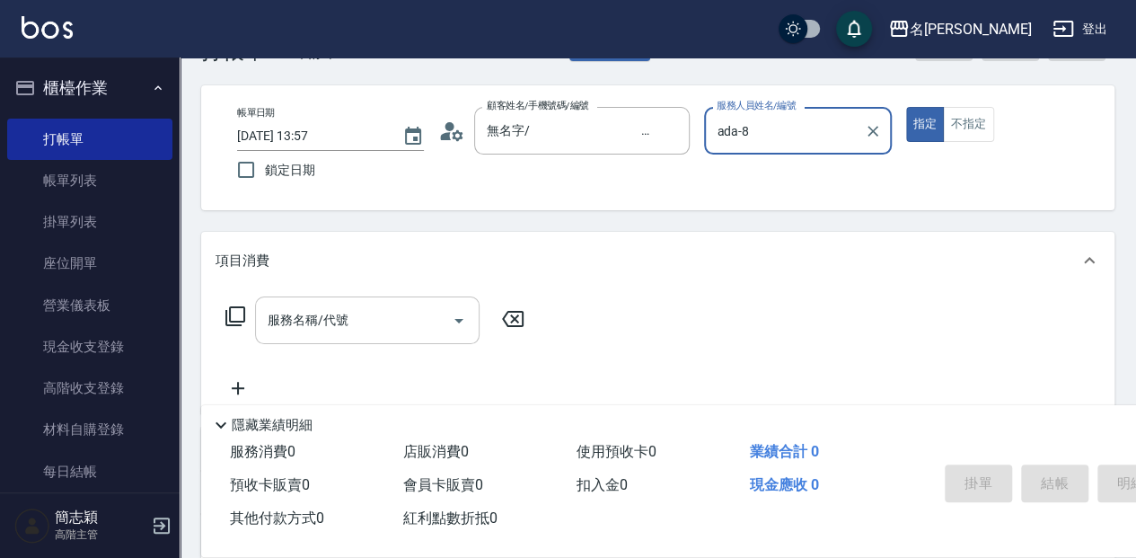
click at [325, 318] on input "服務名稱/代號" at bounding box center [353, 319] width 181 height 31
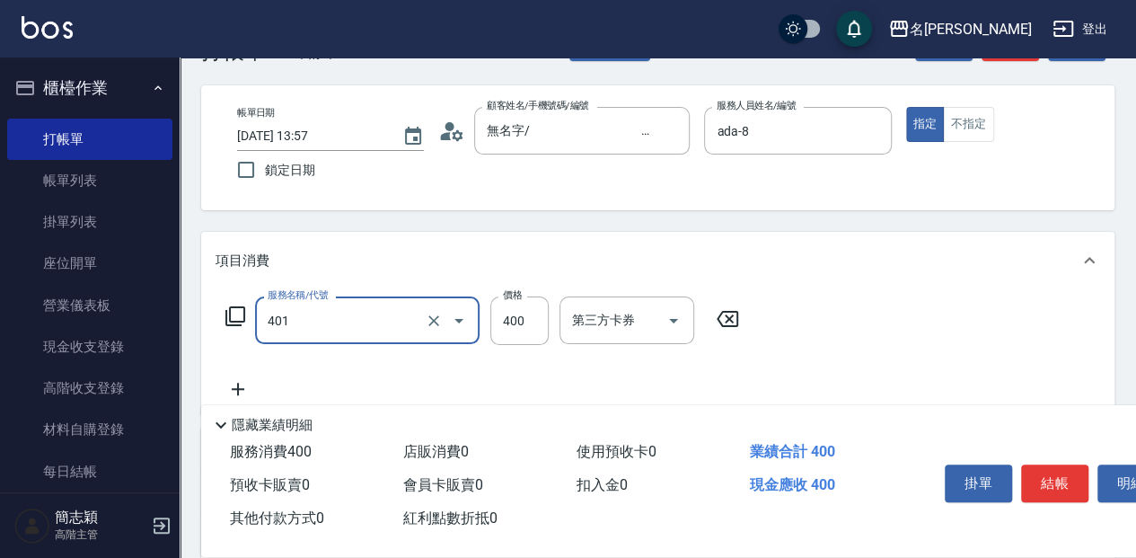
type input "剪髮(400)(401)"
click at [1043, 465] on button "結帳" at bounding box center [1054, 483] width 67 height 38
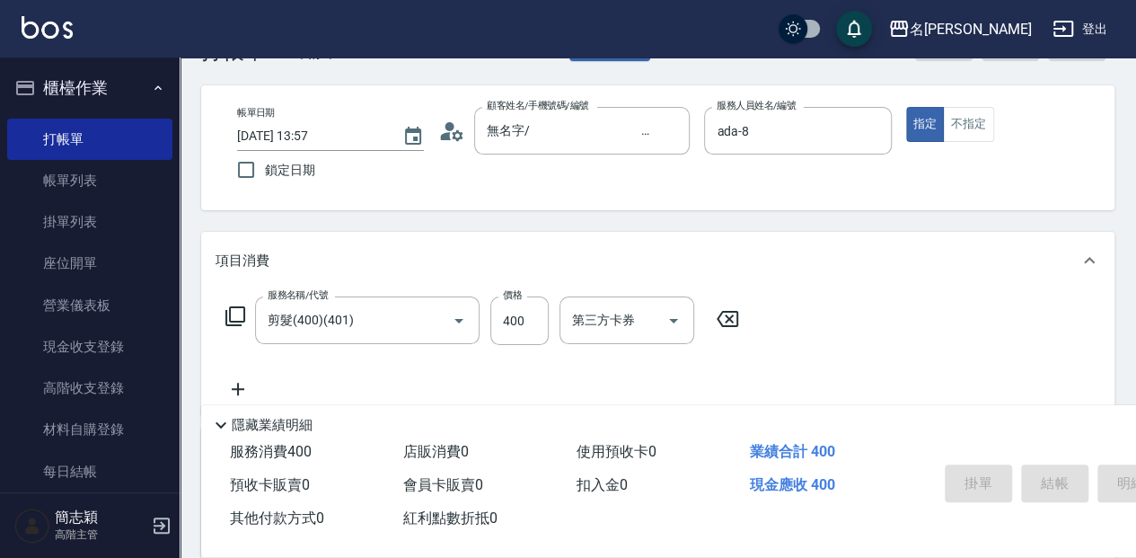
type input "[DATE] 13:58"
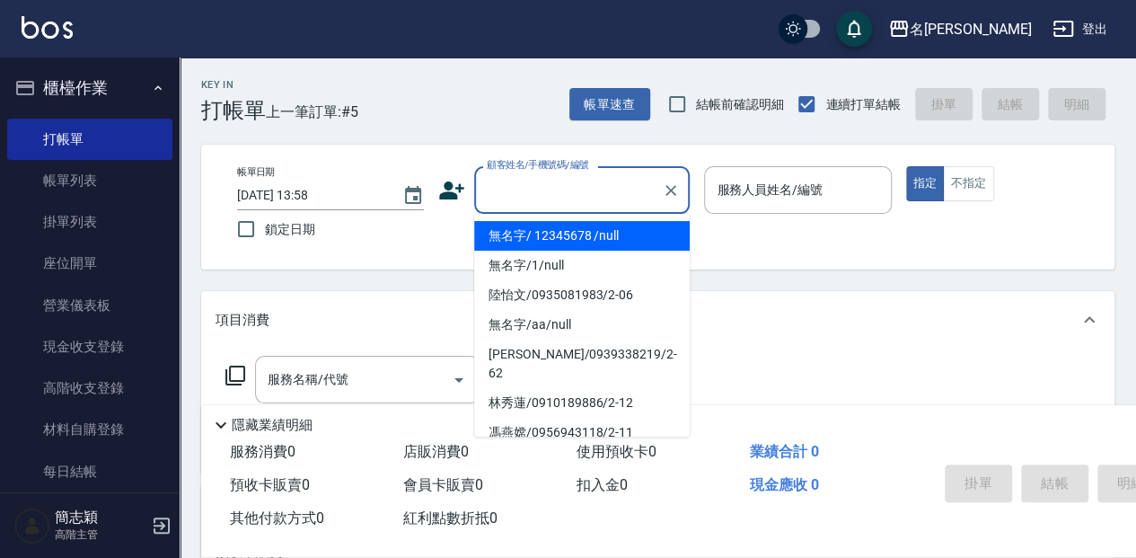
click at [538, 192] on input "顧客姓名/手機號碼/編號" at bounding box center [568, 189] width 172 height 31
click at [538, 234] on li "無名字/ 12345678 /null" at bounding box center [581, 236] width 215 height 30
type input "無名字/ 12345678 /null"
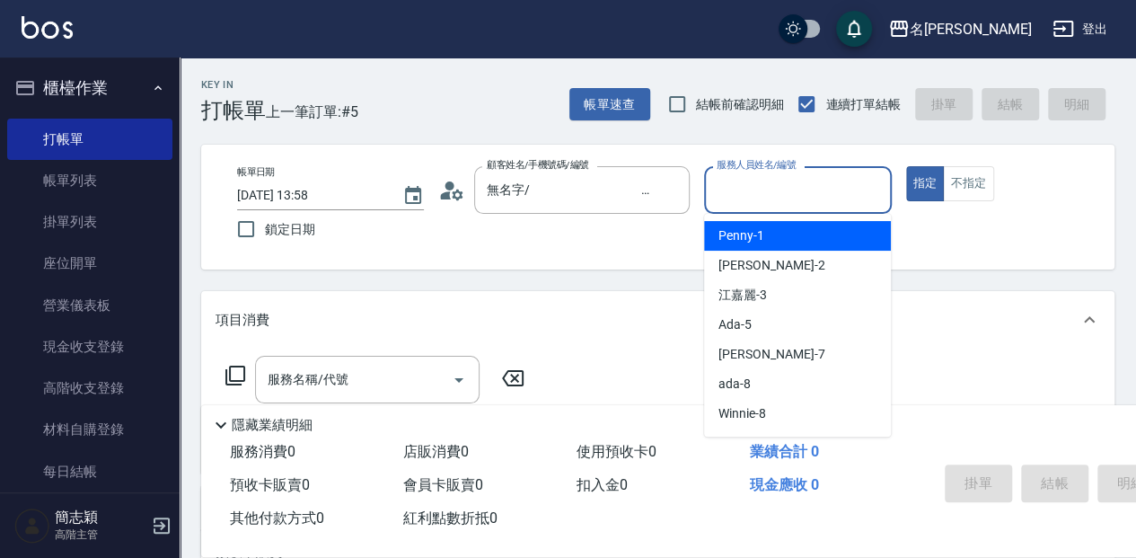
drag, startPoint x: 770, startPoint y: 201, endPoint x: 778, endPoint y: 255, distance: 54.6
click at [770, 200] on input "服務人員姓名/編號" at bounding box center [797, 189] width 171 height 31
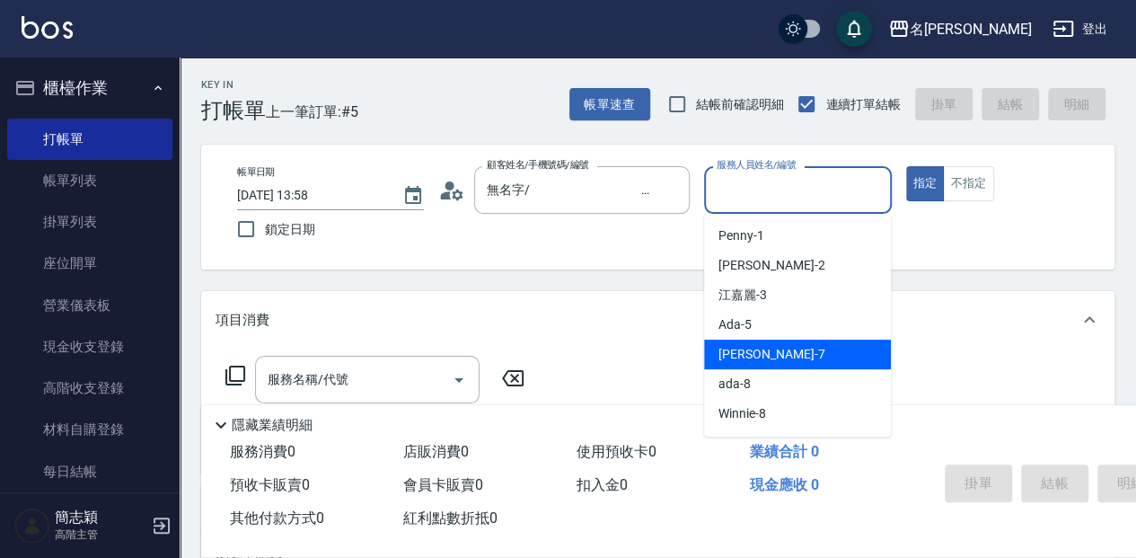
click at [805, 358] on div "[PERSON_NAME] -7" at bounding box center [797, 354] width 187 height 30
type input "[PERSON_NAME]-7"
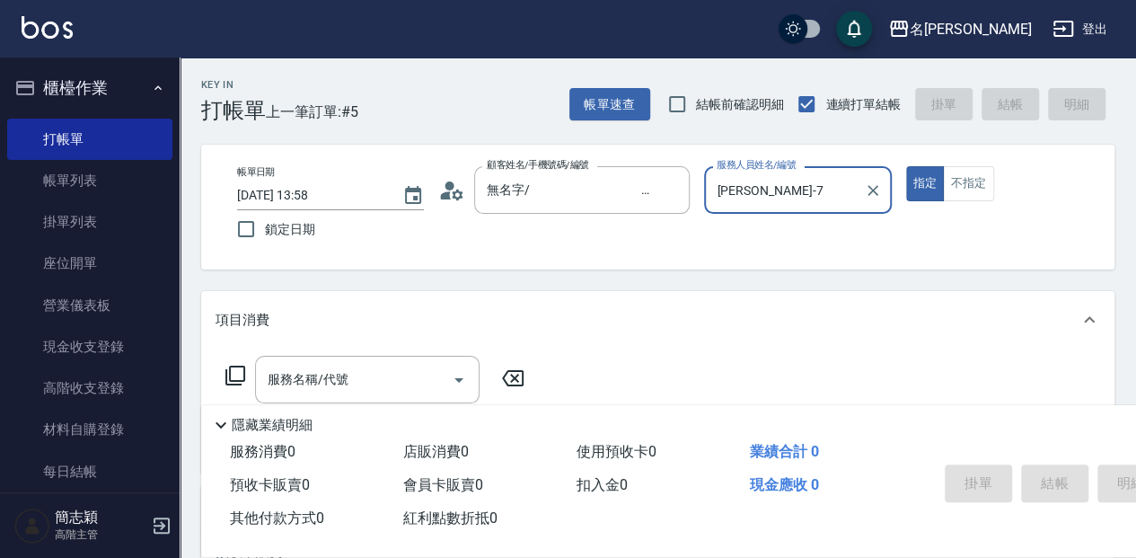
scroll to position [59, 0]
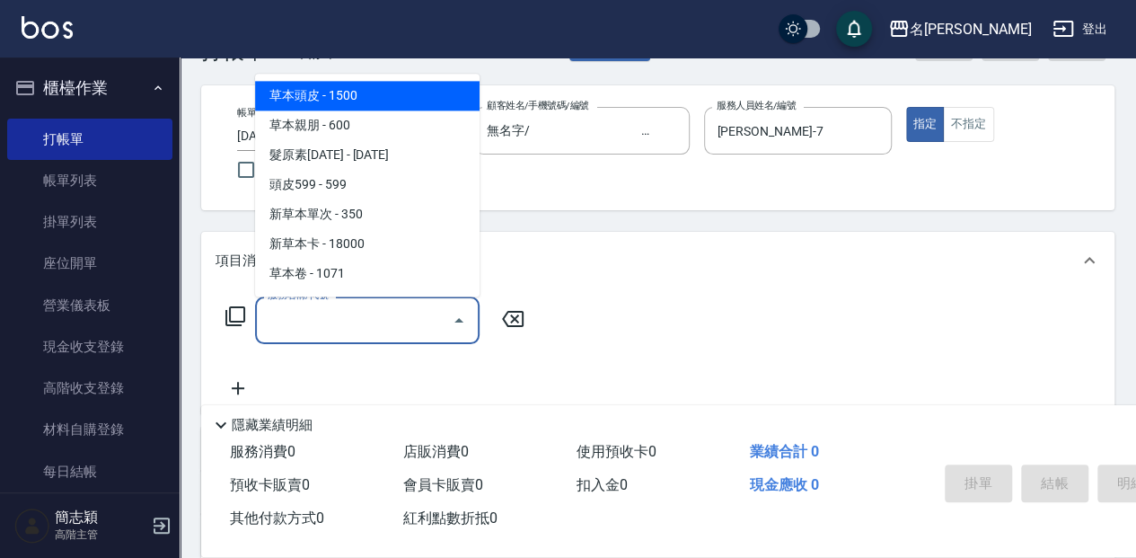
click at [307, 316] on input "服務名稱/代號" at bounding box center [353, 319] width 181 height 31
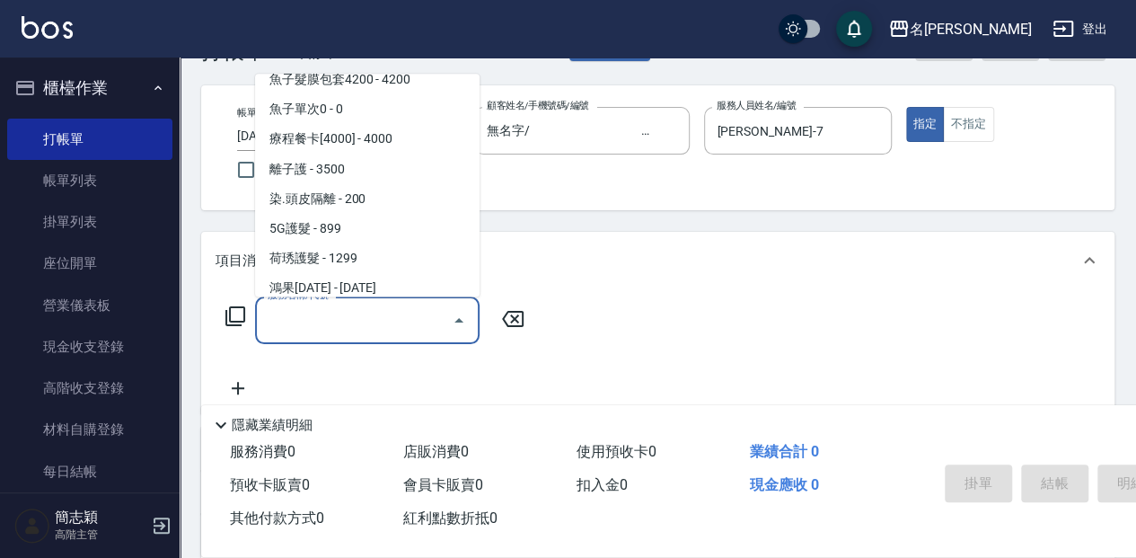
scroll to position [1675, 0]
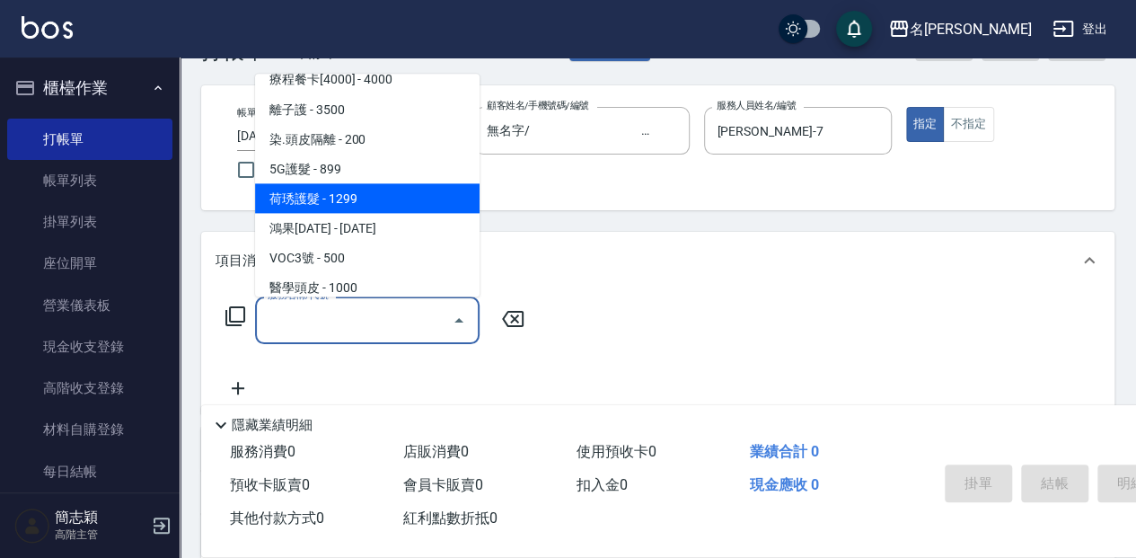
click at [411, 197] on span "荷琇護髮 - 1299" at bounding box center [367, 198] width 224 height 30
type input "荷琇護髮(614)"
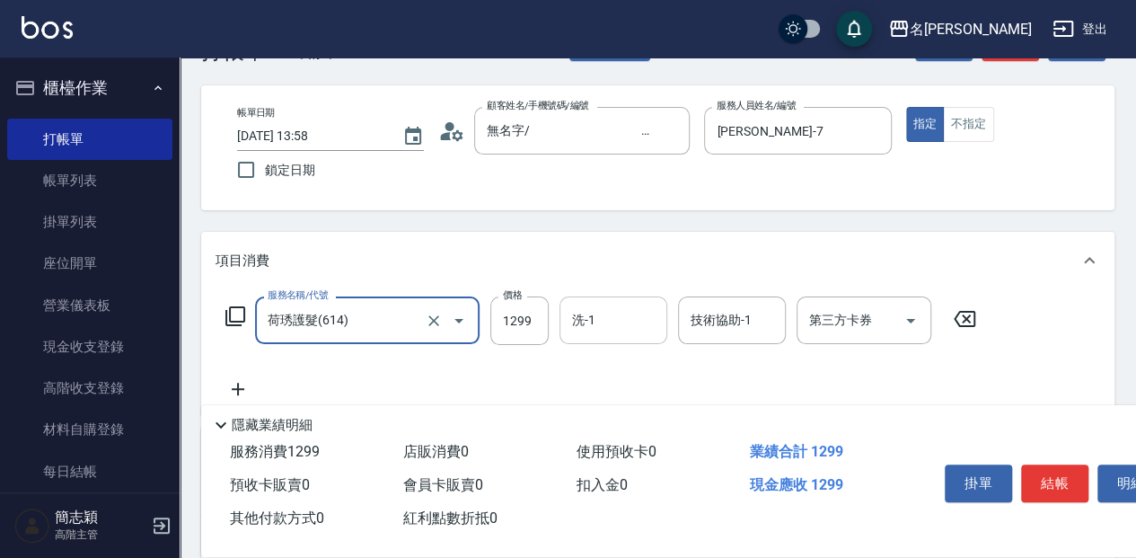
click at [632, 320] on input "洗-1" at bounding box center [613, 319] width 92 height 31
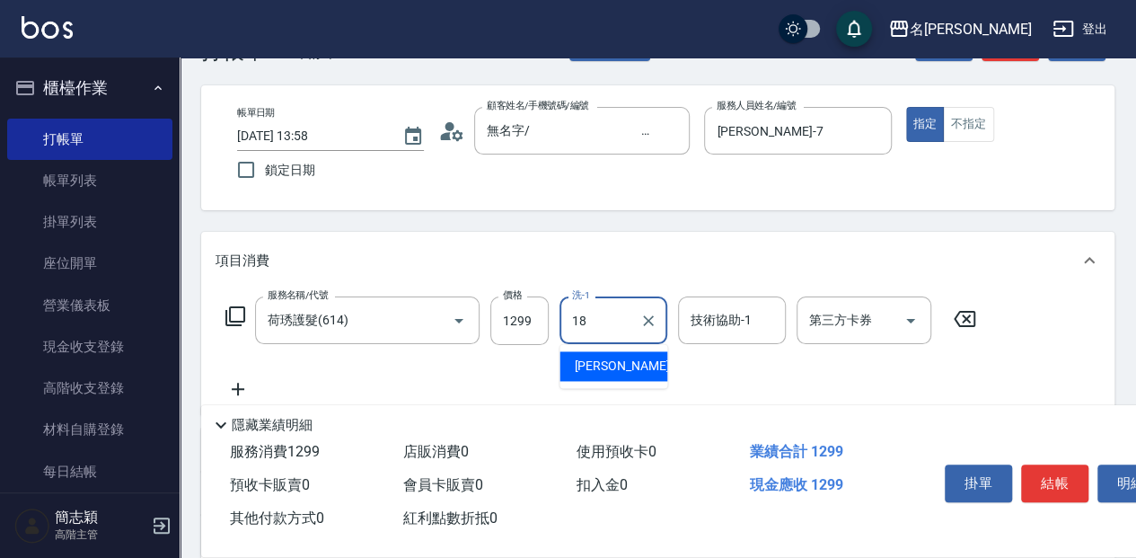
type input "[PERSON_NAME]-18"
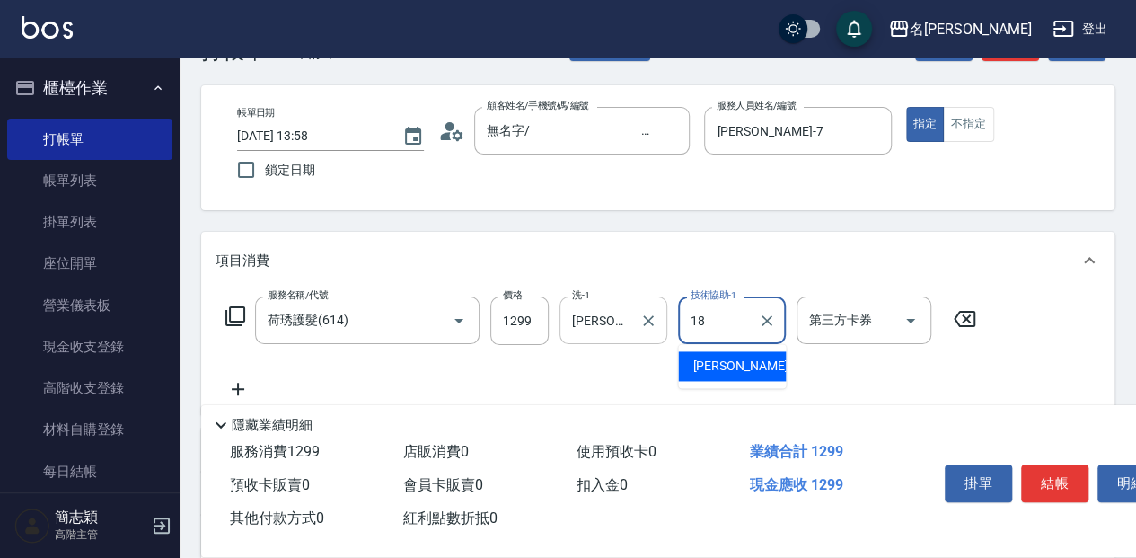
type input "[PERSON_NAME]-18"
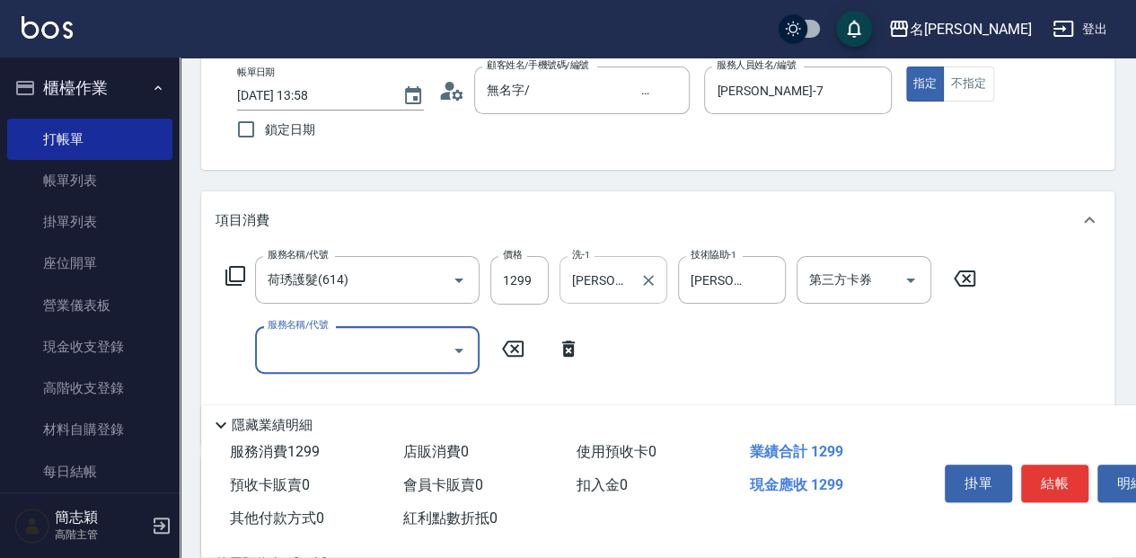
scroll to position [119, 0]
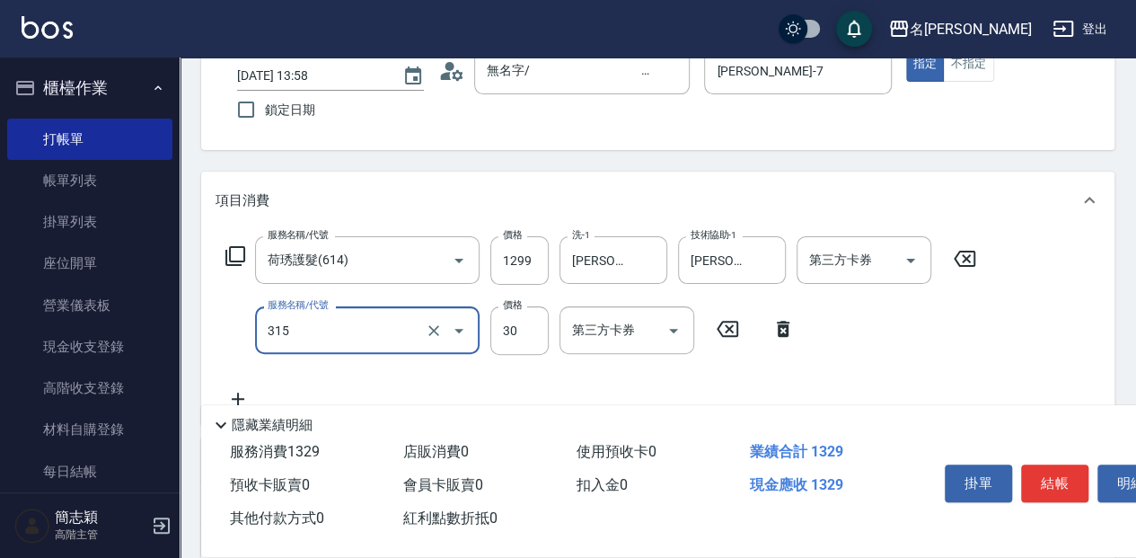
type input "補燙(315)"
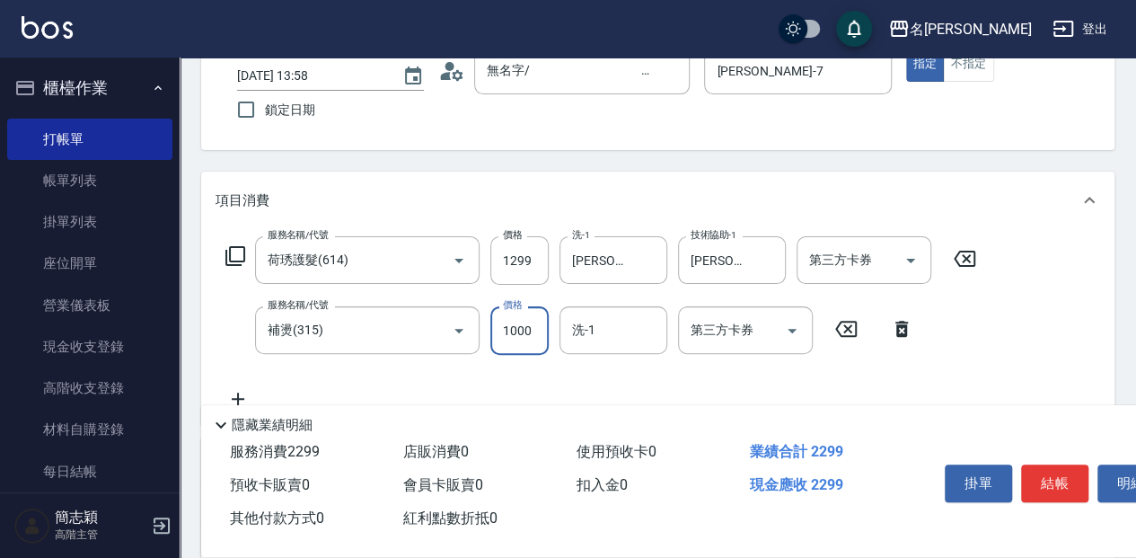
type input "1000"
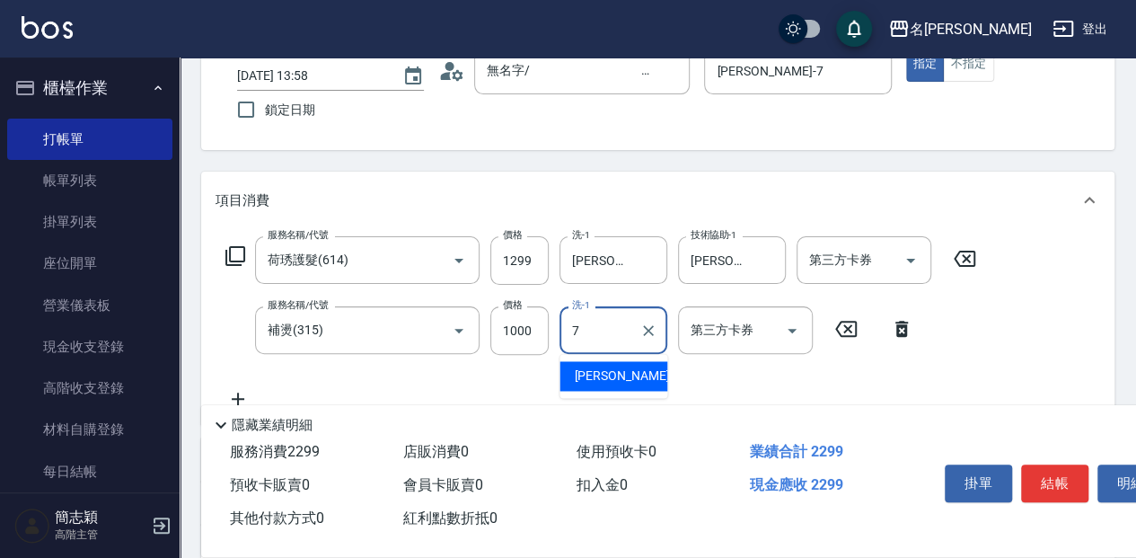
type input "[PERSON_NAME]-7"
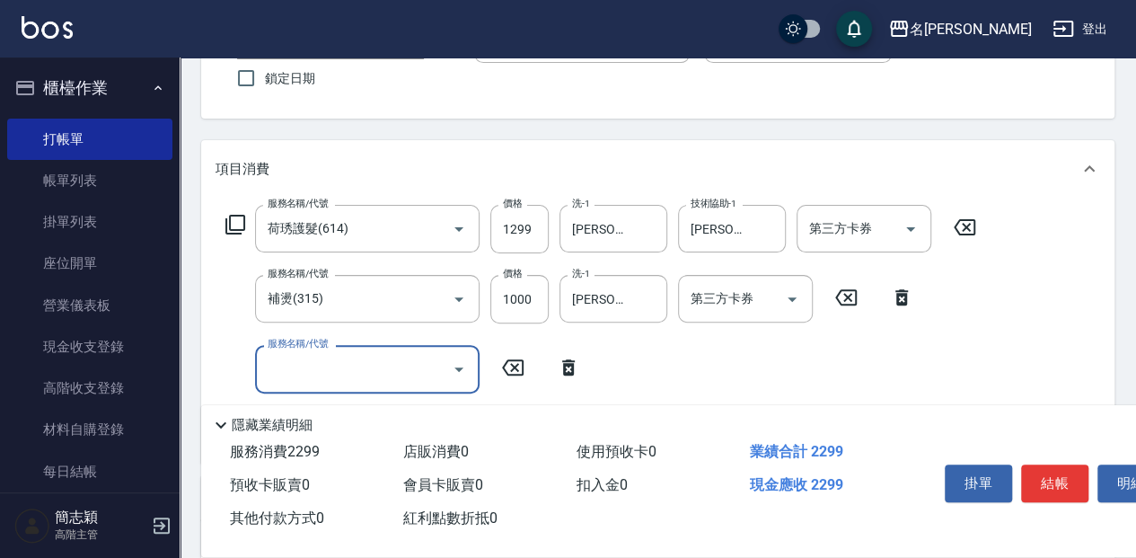
scroll to position [180, 0]
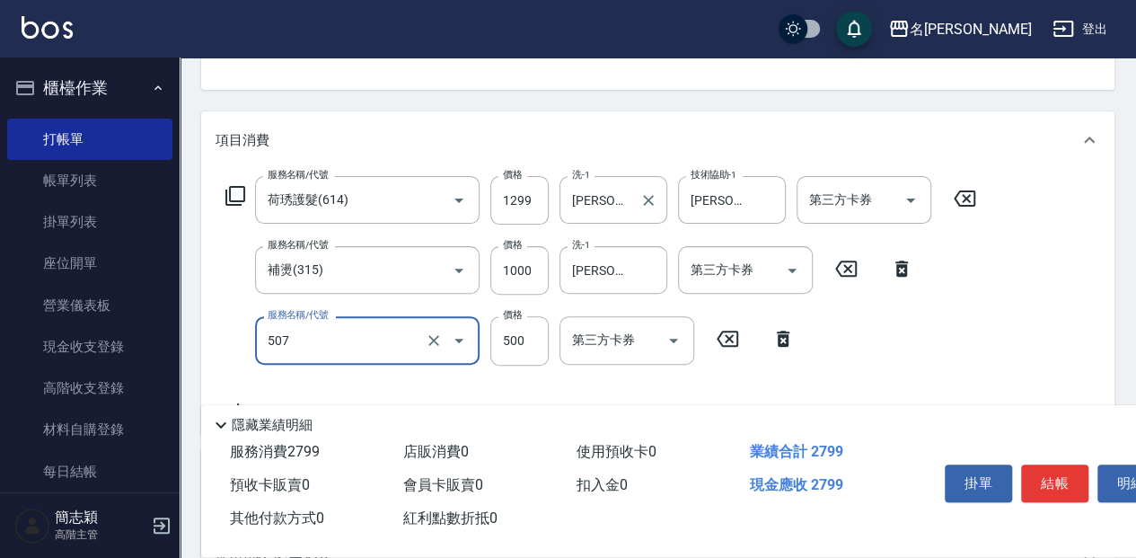
type input "補染(507)"
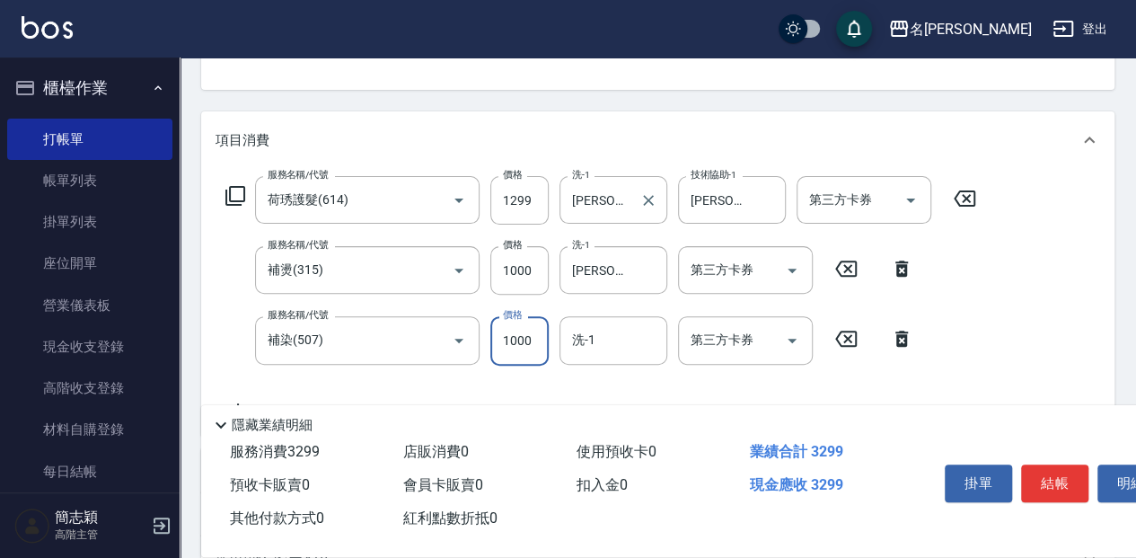
type input "1000"
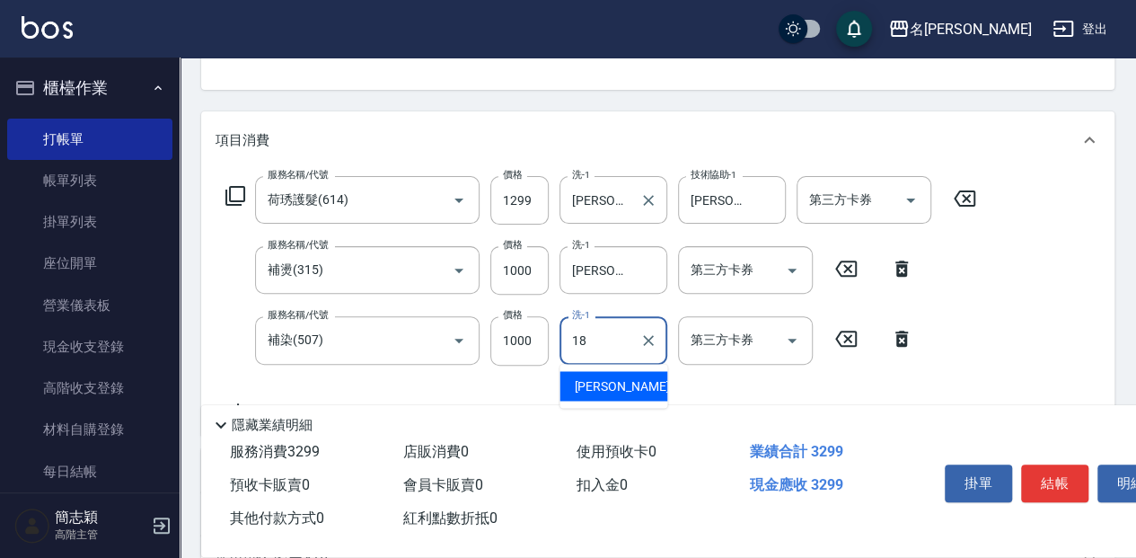
type input "[PERSON_NAME]-18"
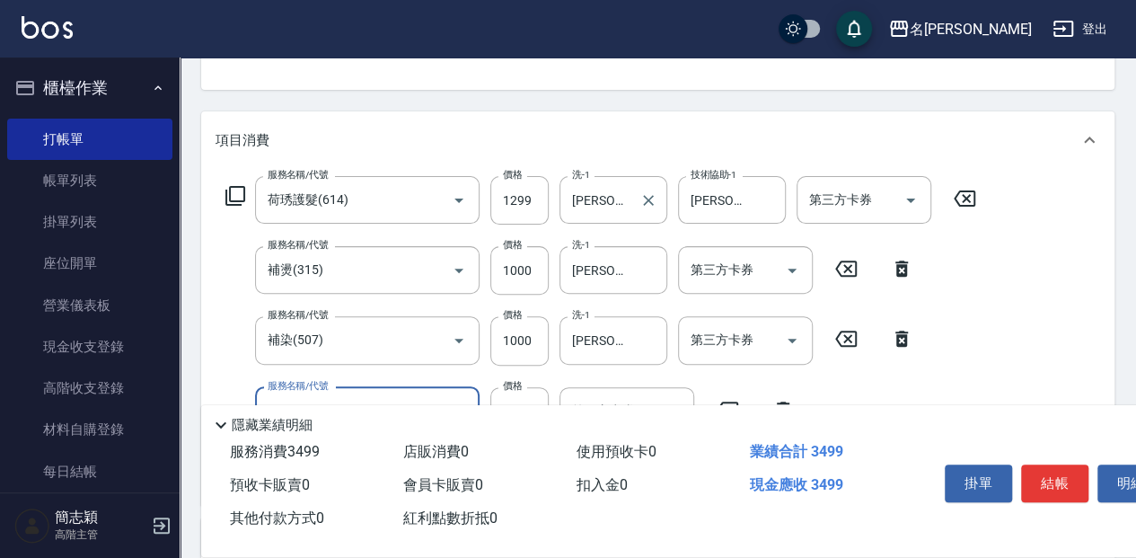
type input "染.頭皮隔離(611)"
type input "300"
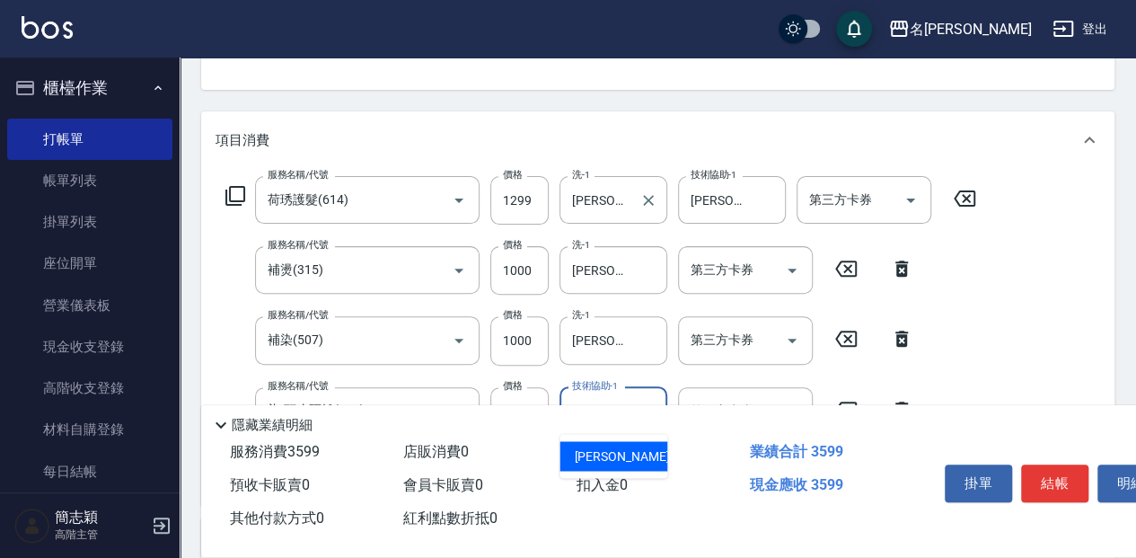
type input "[PERSON_NAME]-7"
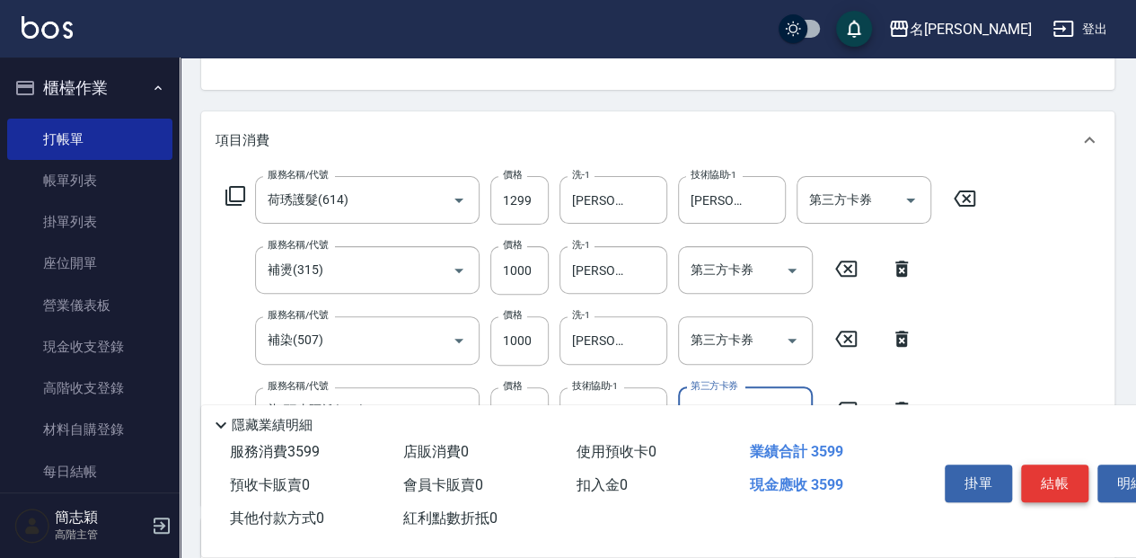
click at [1061, 479] on button "結帳" at bounding box center [1054, 483] width 67 height 38
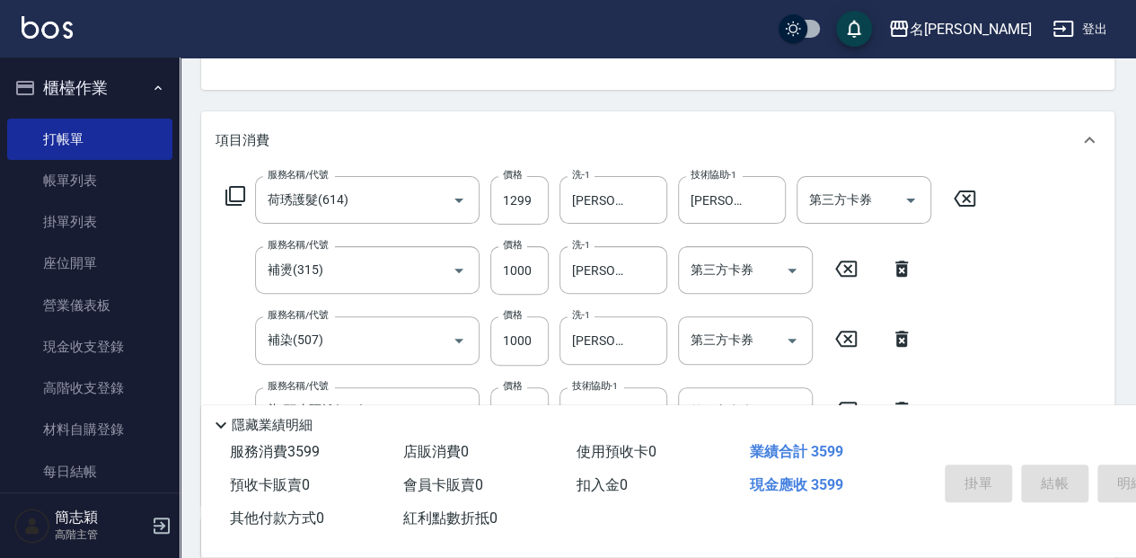
type input "[DATE] 13:59"
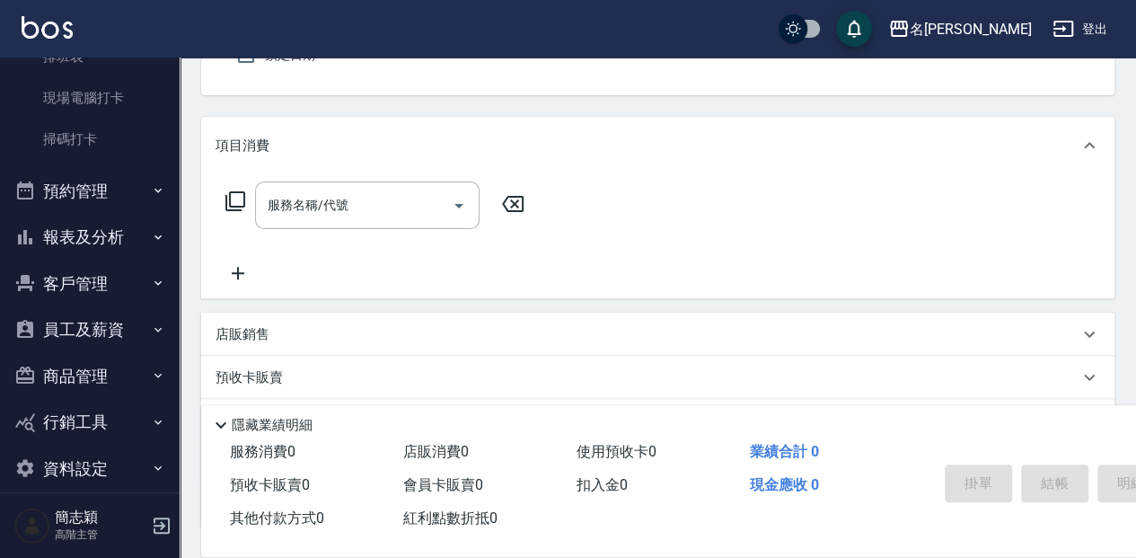
scroll to position [476, 0]
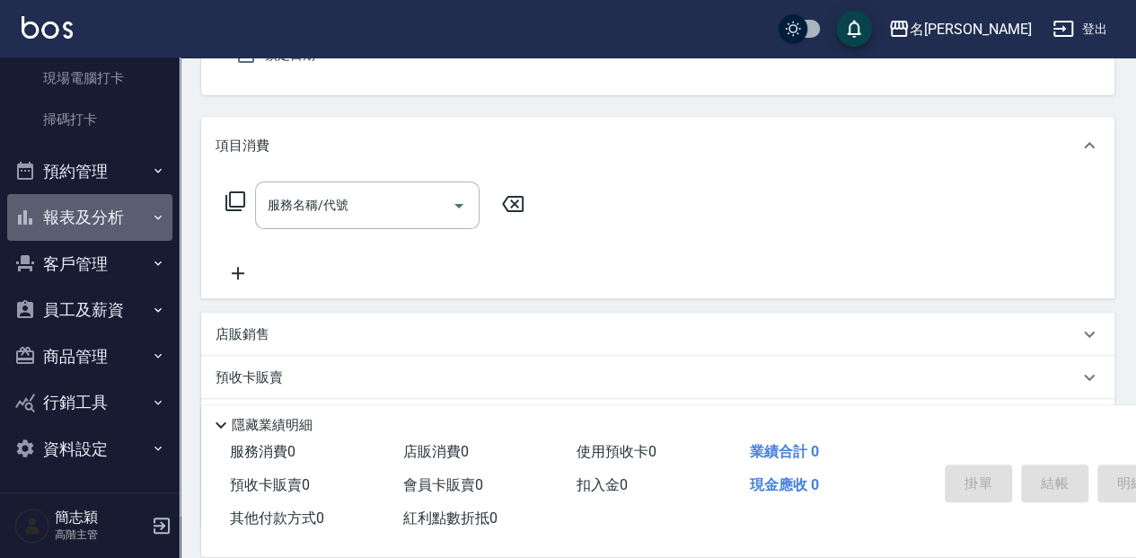
click at [111, 215] on button "報表及分析" at bounding box center [89, 217] width 165 height 47
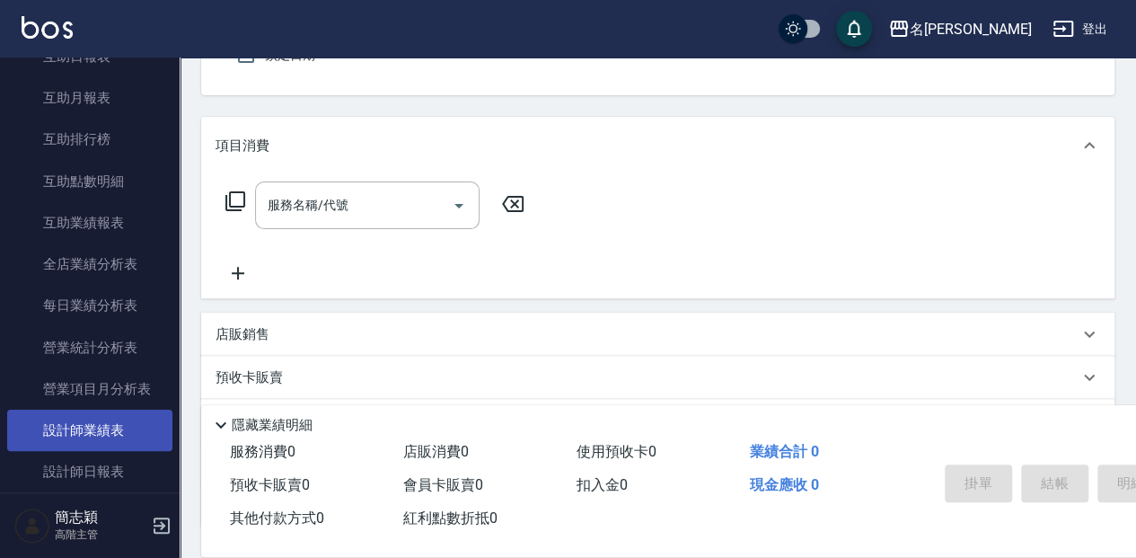
scroll to position [955, 0]
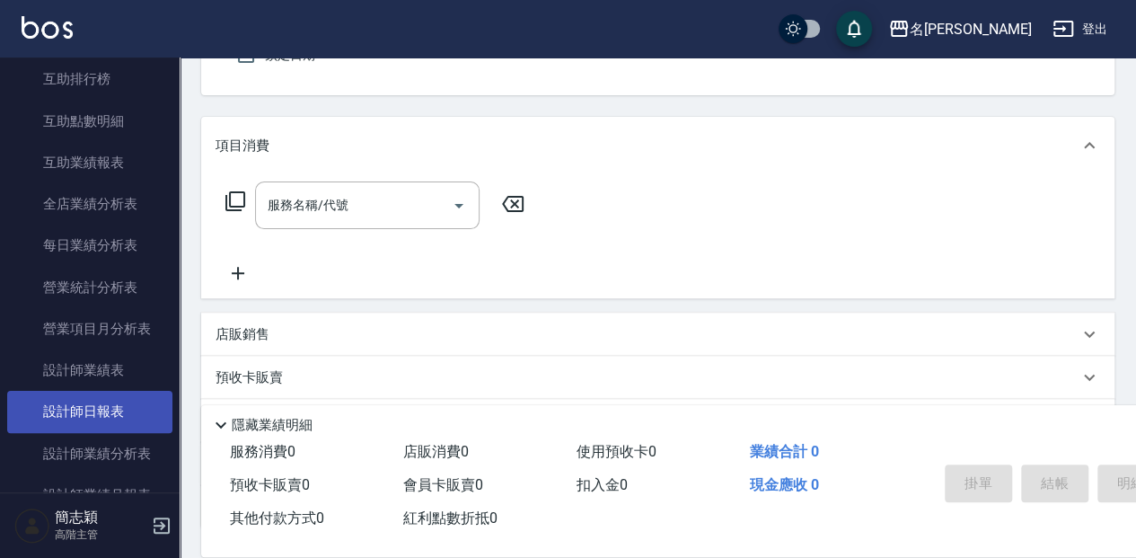
click at [104, 409] on link "設計師日報表" at bounding box center [89, 411] width 165 height 41
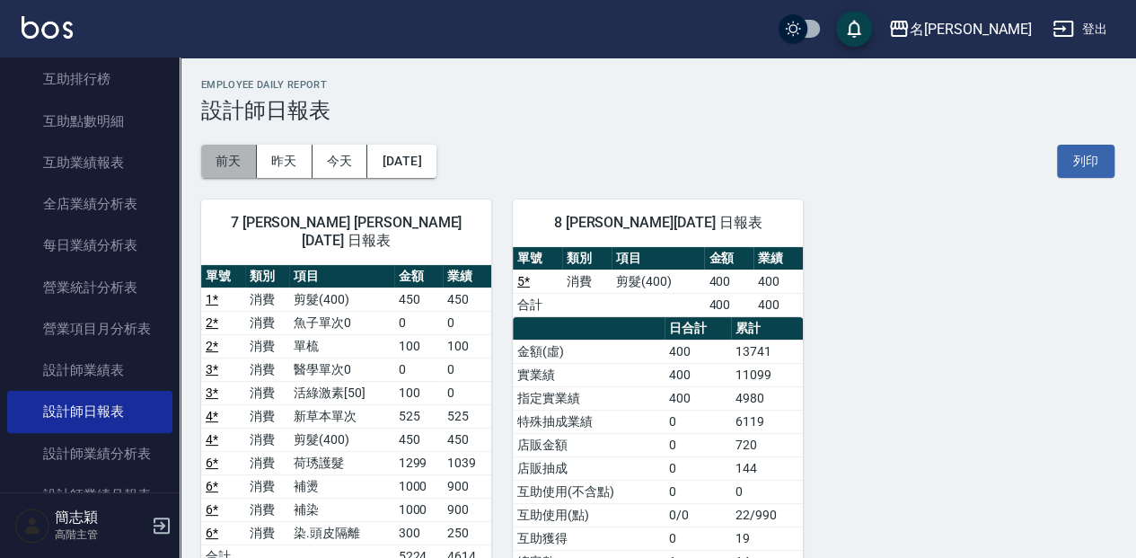
click at [220, 158] on button "前天" at bounding box center [229, 161] width 56 height 33
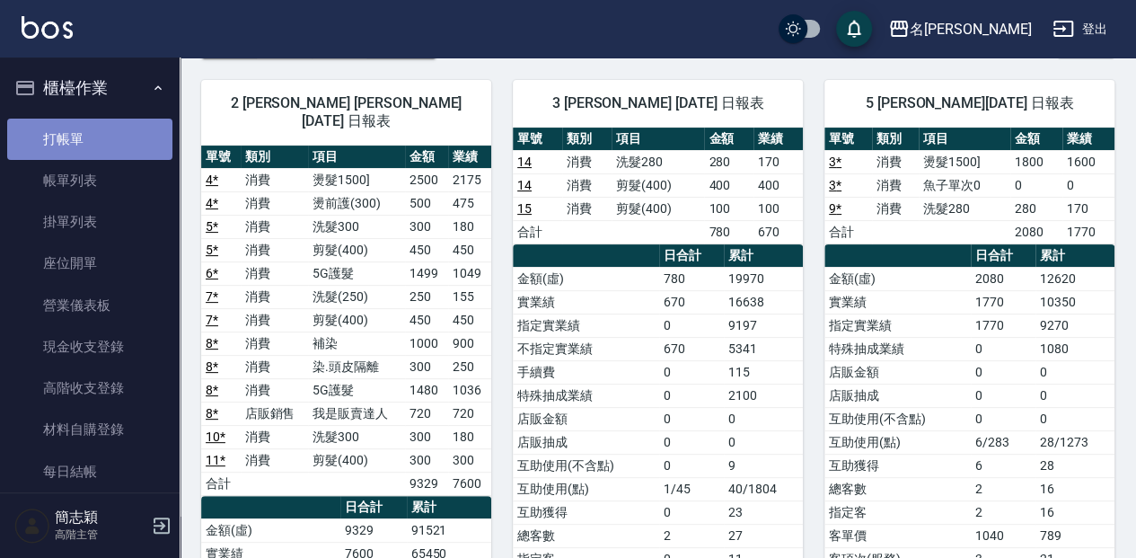
click at [111, 129] on link "打帳單" at bounding box center [89, 139] width 165 height 41
